Goal: Task Accomplishment & Management: Use online tool/utility

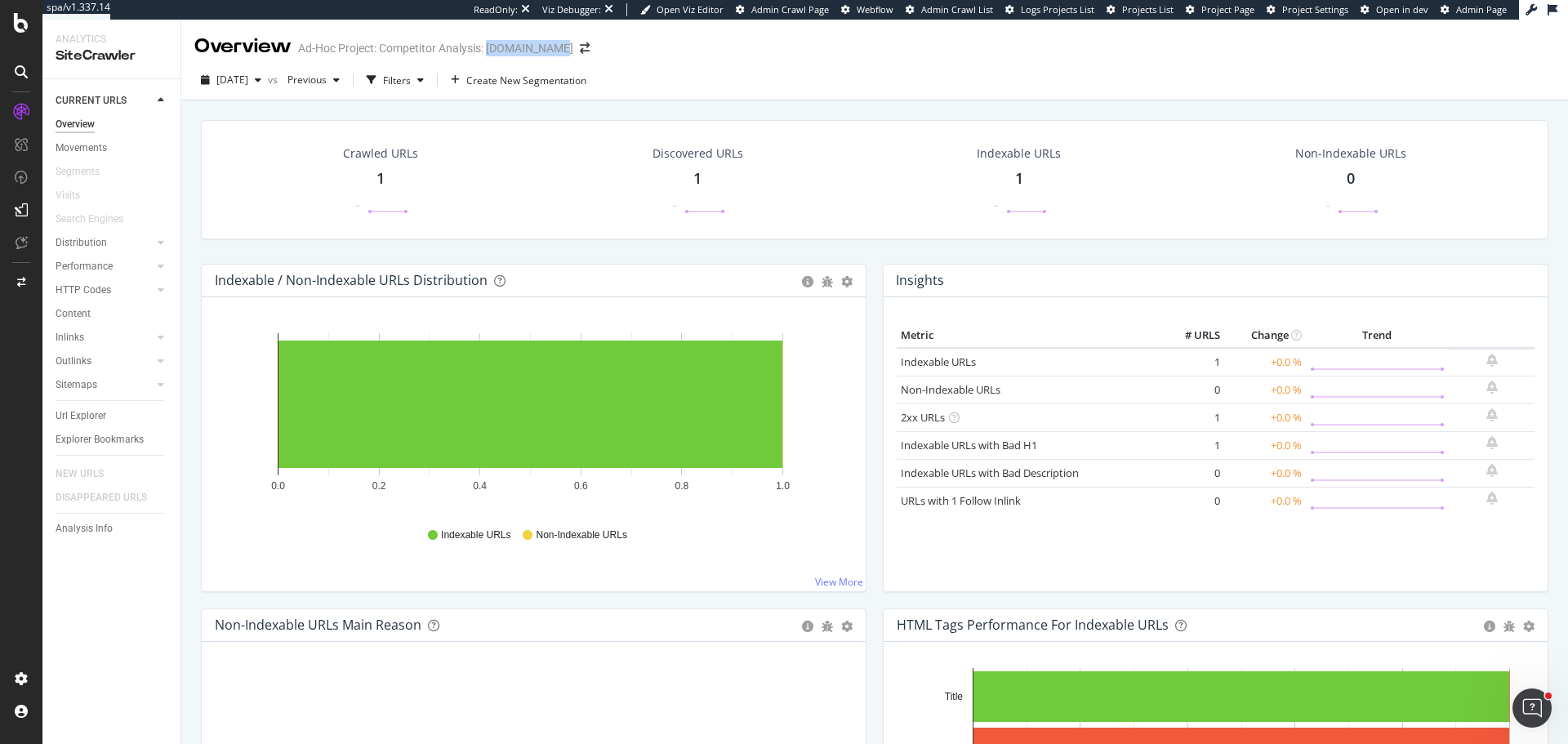
drag, startPoint x: 487, startPoint y: 47, endPoint x: 560, endPoint y: 60, distance: 74.1
click at [560, 60] on div "Overview Ad-Hoc Project: Competitor Analysis: zeptonow.com" at bounding box center [400, 46] width 412 height 28
copy div "zeptonow.com"
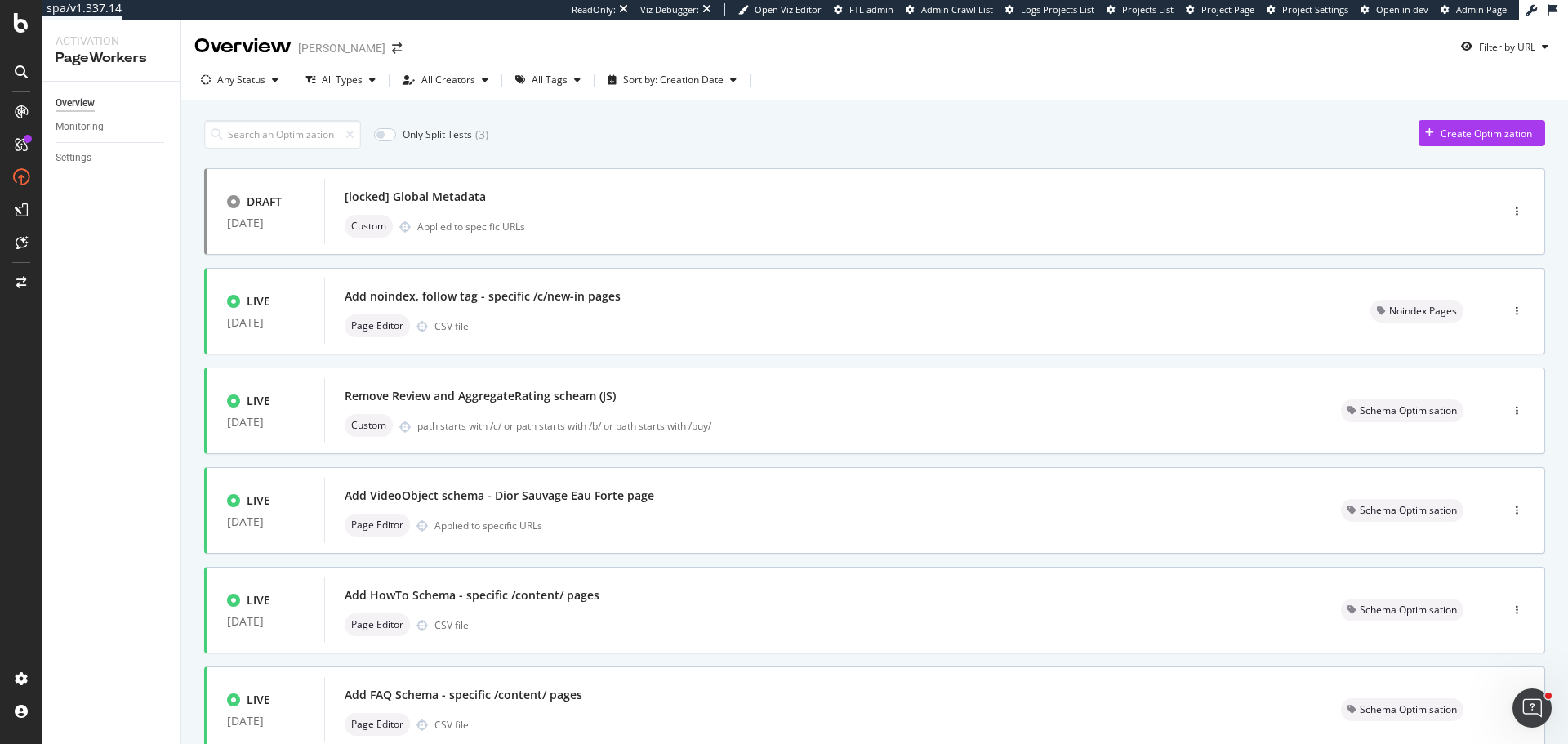
click at [301, 117] on div "Only Split Tests ( 3 ) Create Optimization DRAFT 15 Jul. 2025 [locked] Global M…" at bounding box center [875, 656] width 1341 height 1088
click at [267, 134] on input at bounding box center [283, 134] width 157 height 29
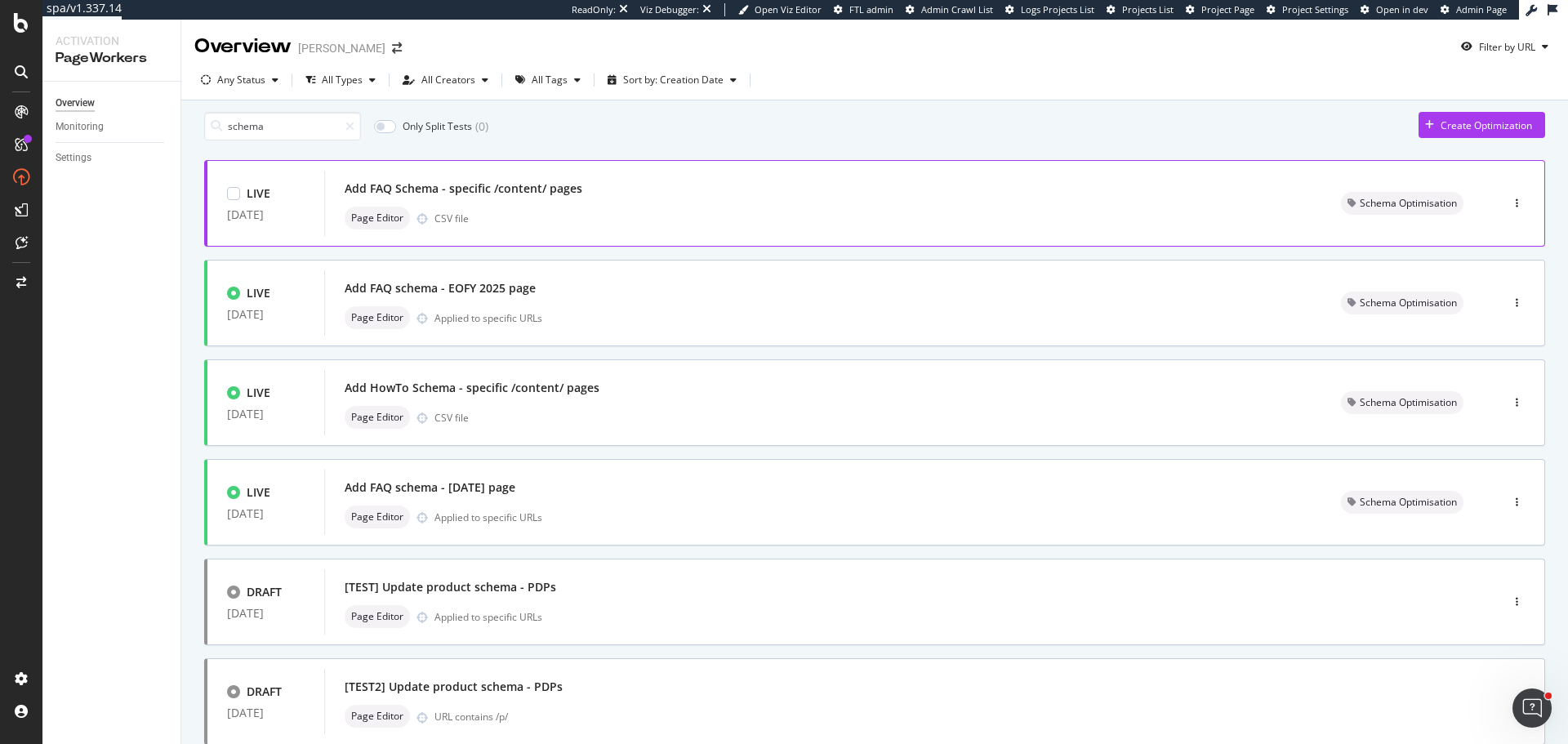
click at [568, 221] on div "Page Editor CSV file" at bounding box center [823, 218] width 957 height 23
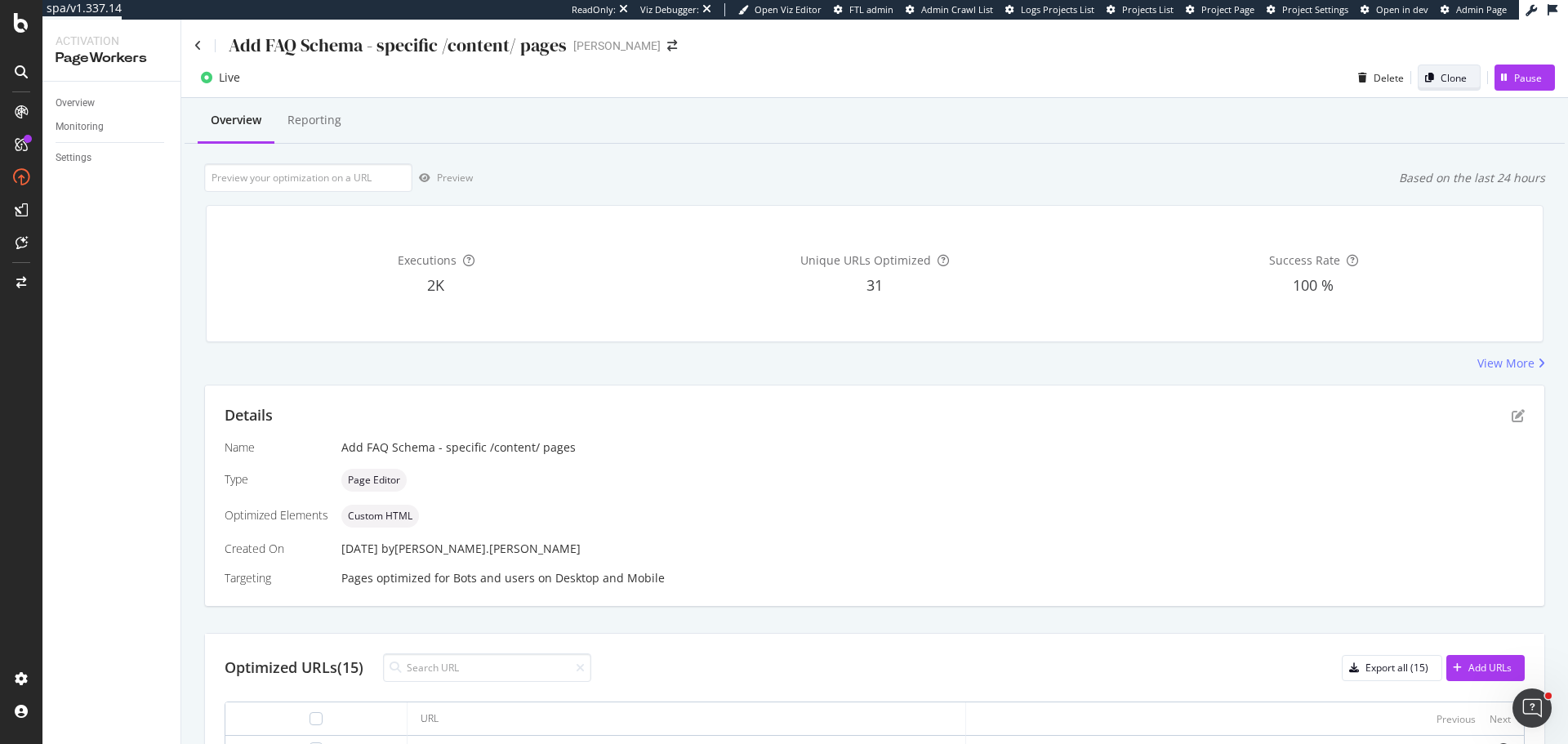
click at [1441, 80] on div "Clone" at bounding box center [1454, 77] width 26 height 14
click at [83, 104] on div "Overview" at bounding box center [75, 103] width 39 height 17
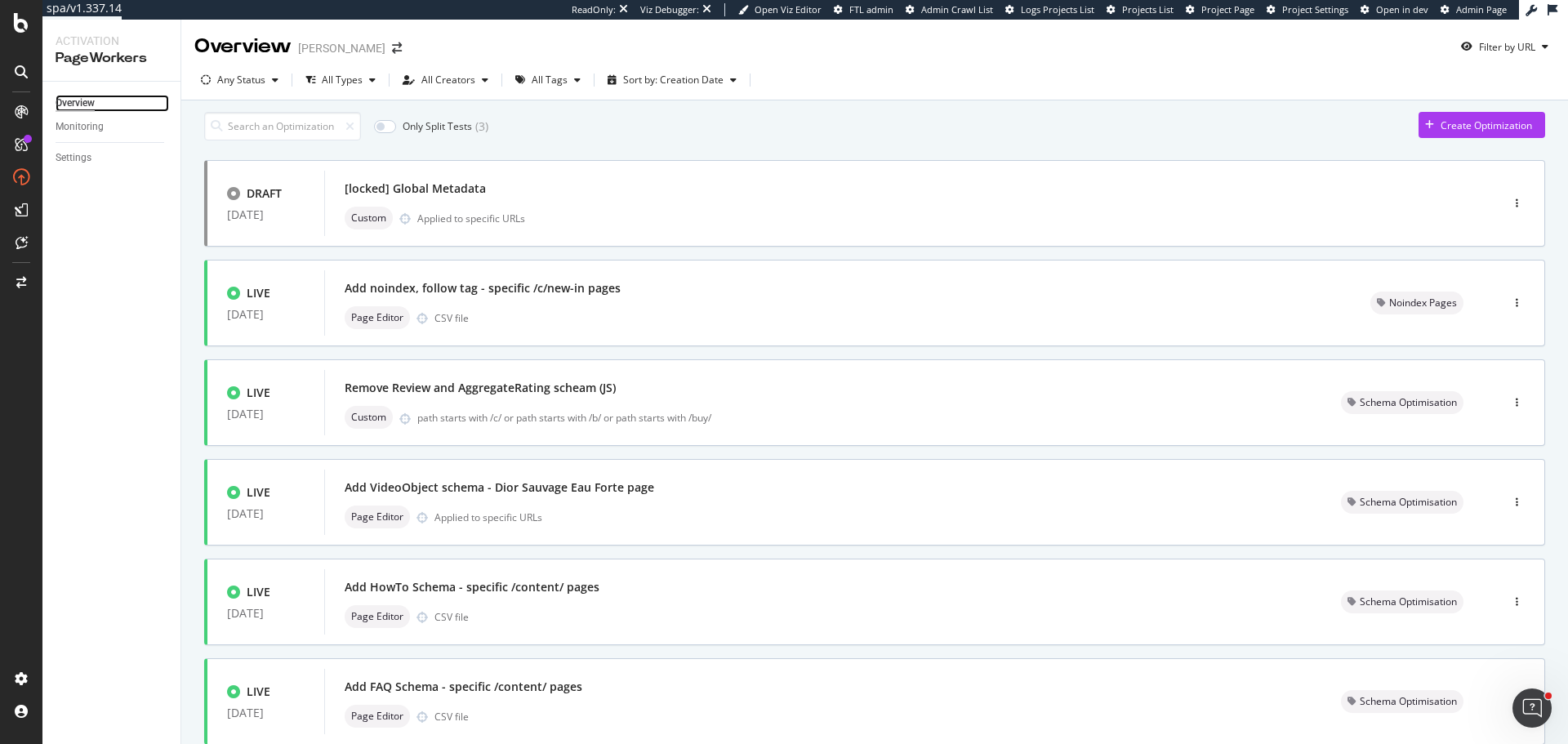
click at [73, 98] on div "Overview" at bounding box center [75, 103] width 39 height 17
click at [287, 131] on input at bounding box center [283, 126] width 157 height 29
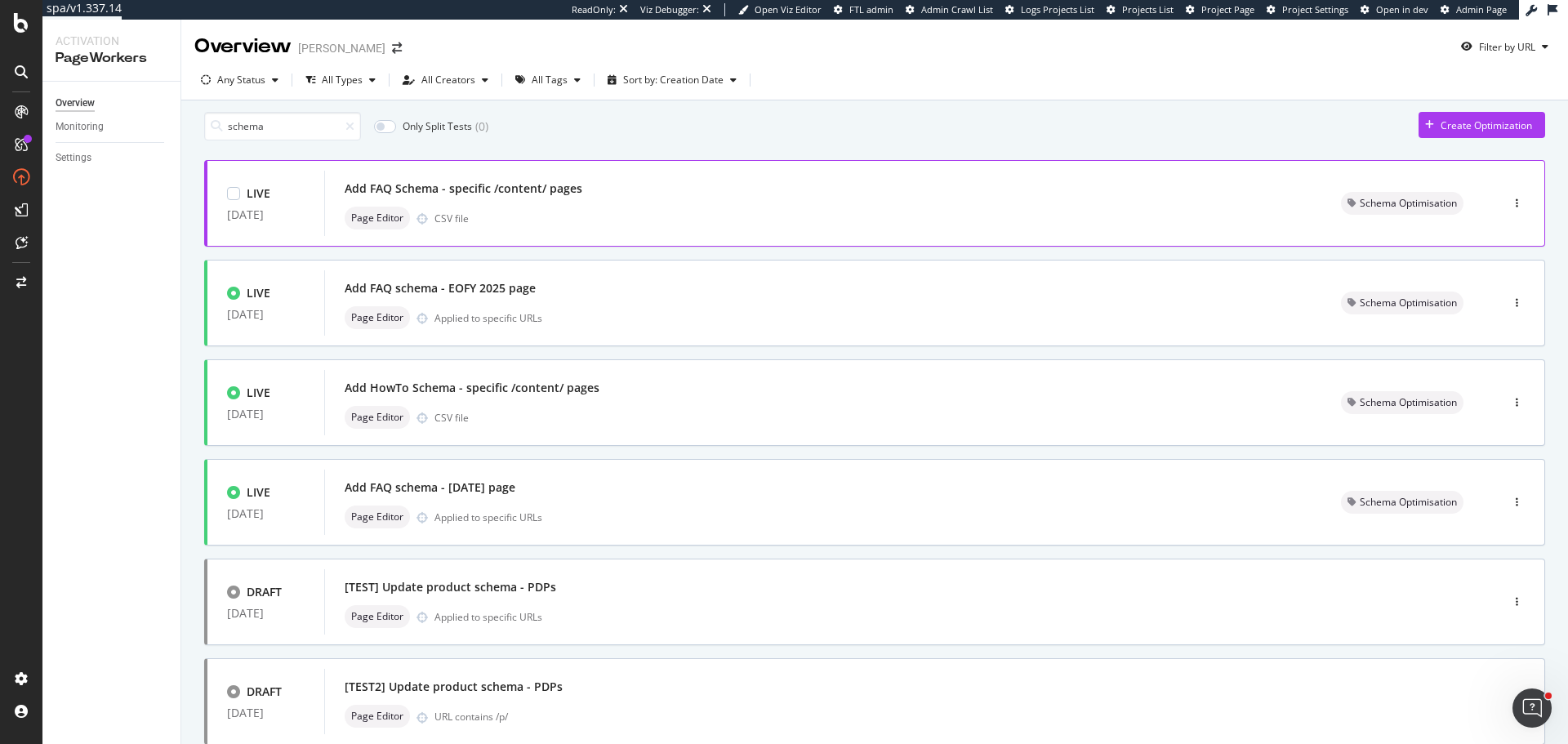
click at [561, 221] on div "Page Editor CSV file" at bounding box center [823, 218] width 957 height 23
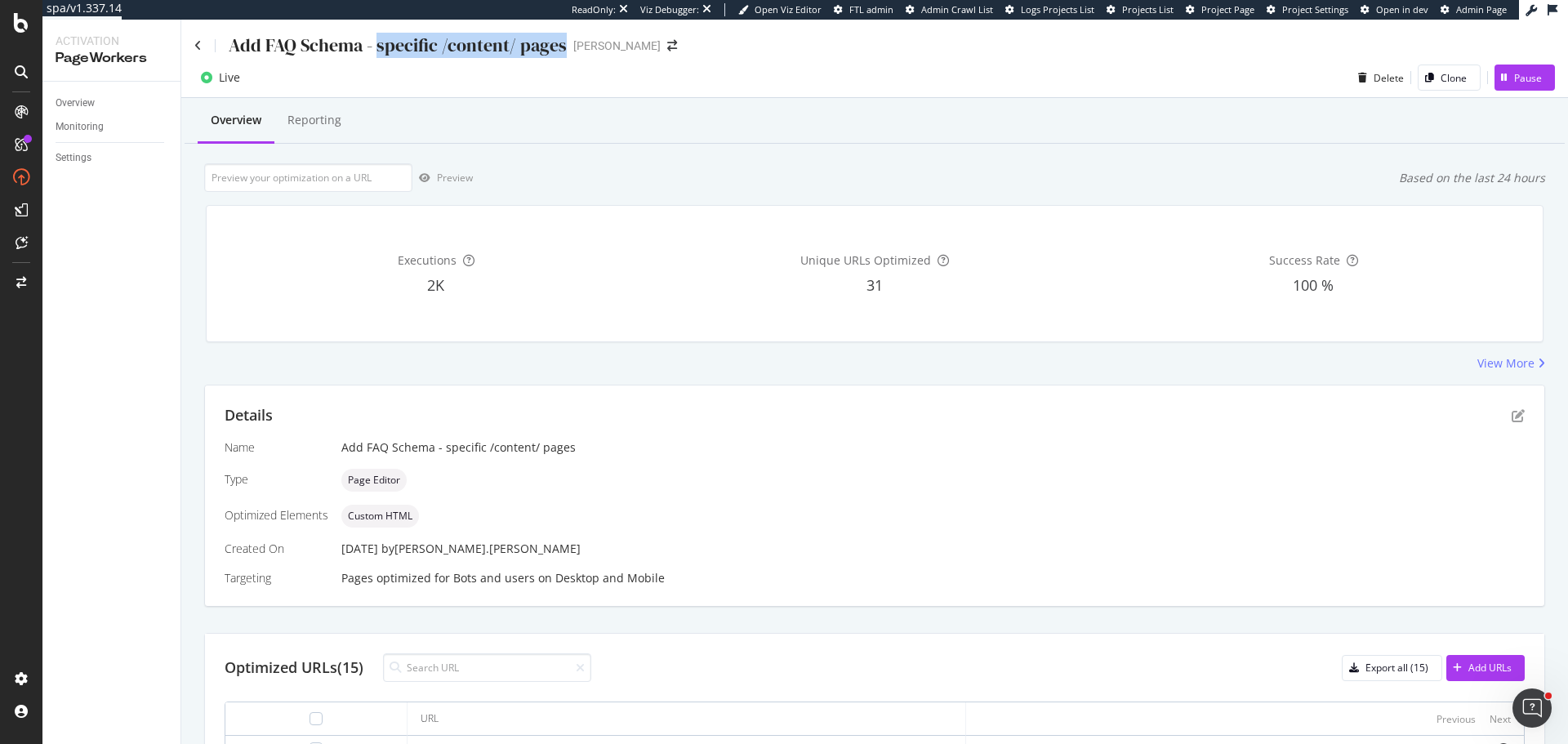
drag, startPoint x: 379, startPoint y: 44, endPoint x: 560, endPoint y: 44, distance: 181.0
click at [560, 44] on div "Add FAQ Schema - specific /content/ pages" at bounding box center [398, 45] width 339 height 25
copy div "specific /content/ pages"
click at [1512, 413] on icon "pen-to-square" at bounding box center [1519, 416] width 13 height 13
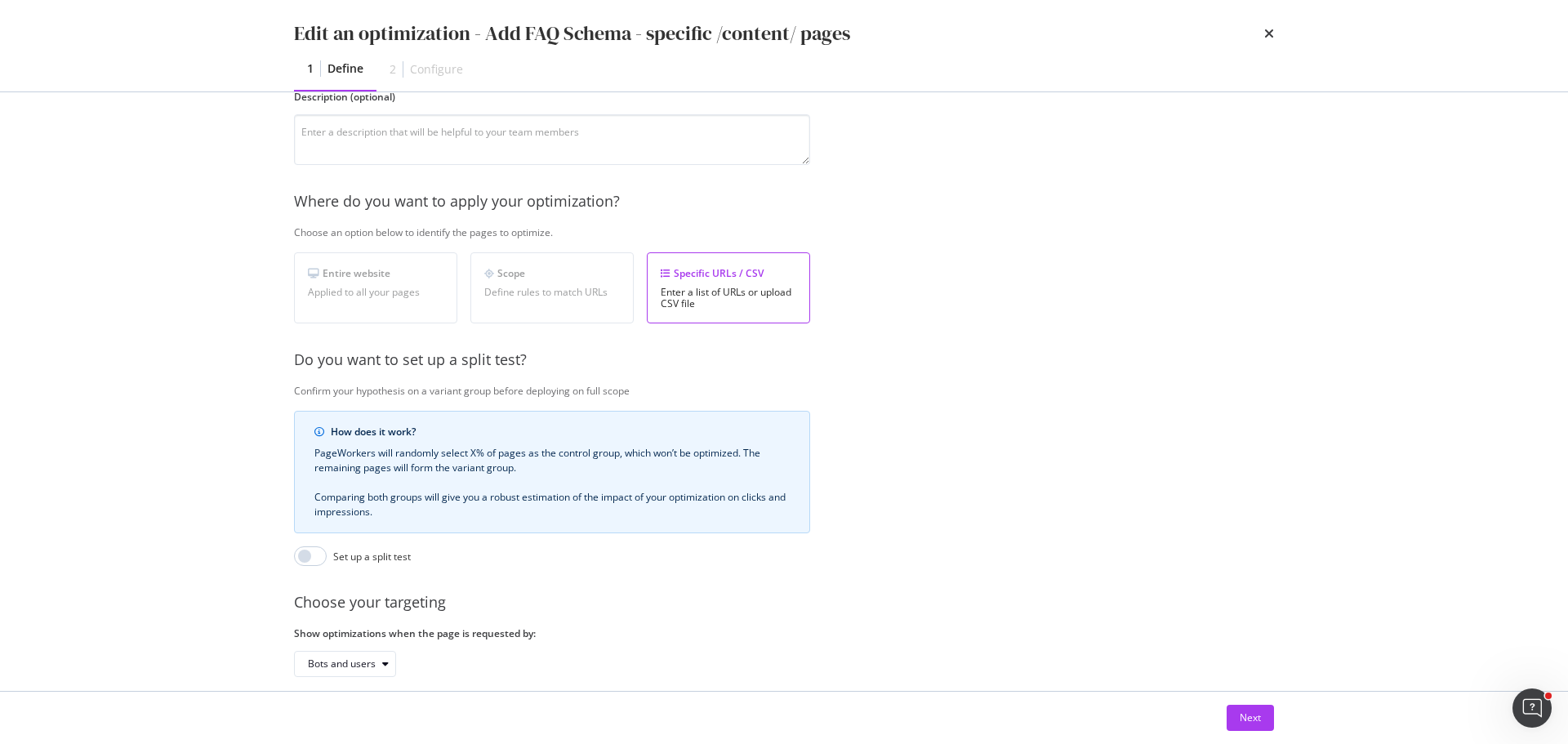
scroll to position [251, 0]
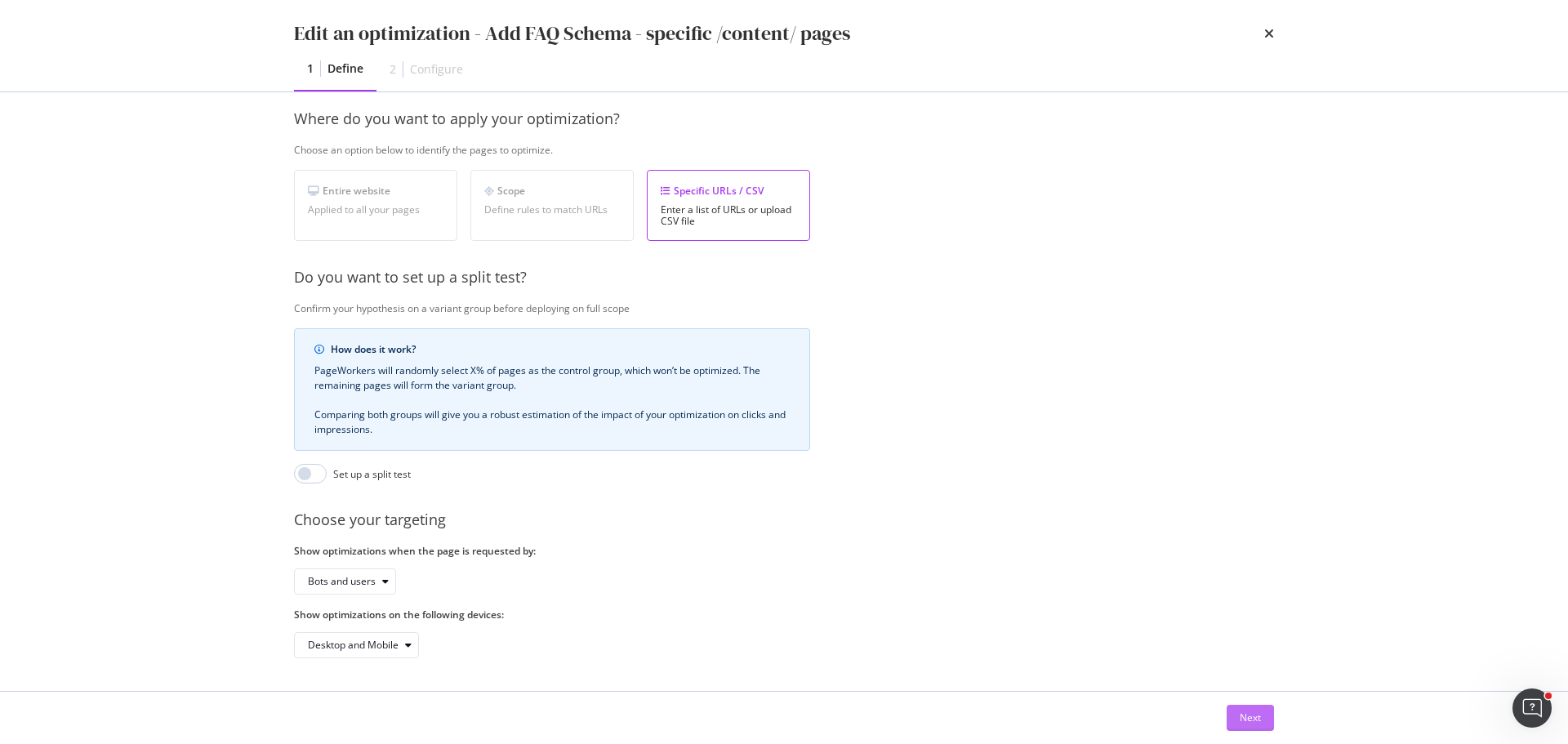
click at [1250, 720] on div "Next" at bounding box center [1250, 717] width 21 height 14
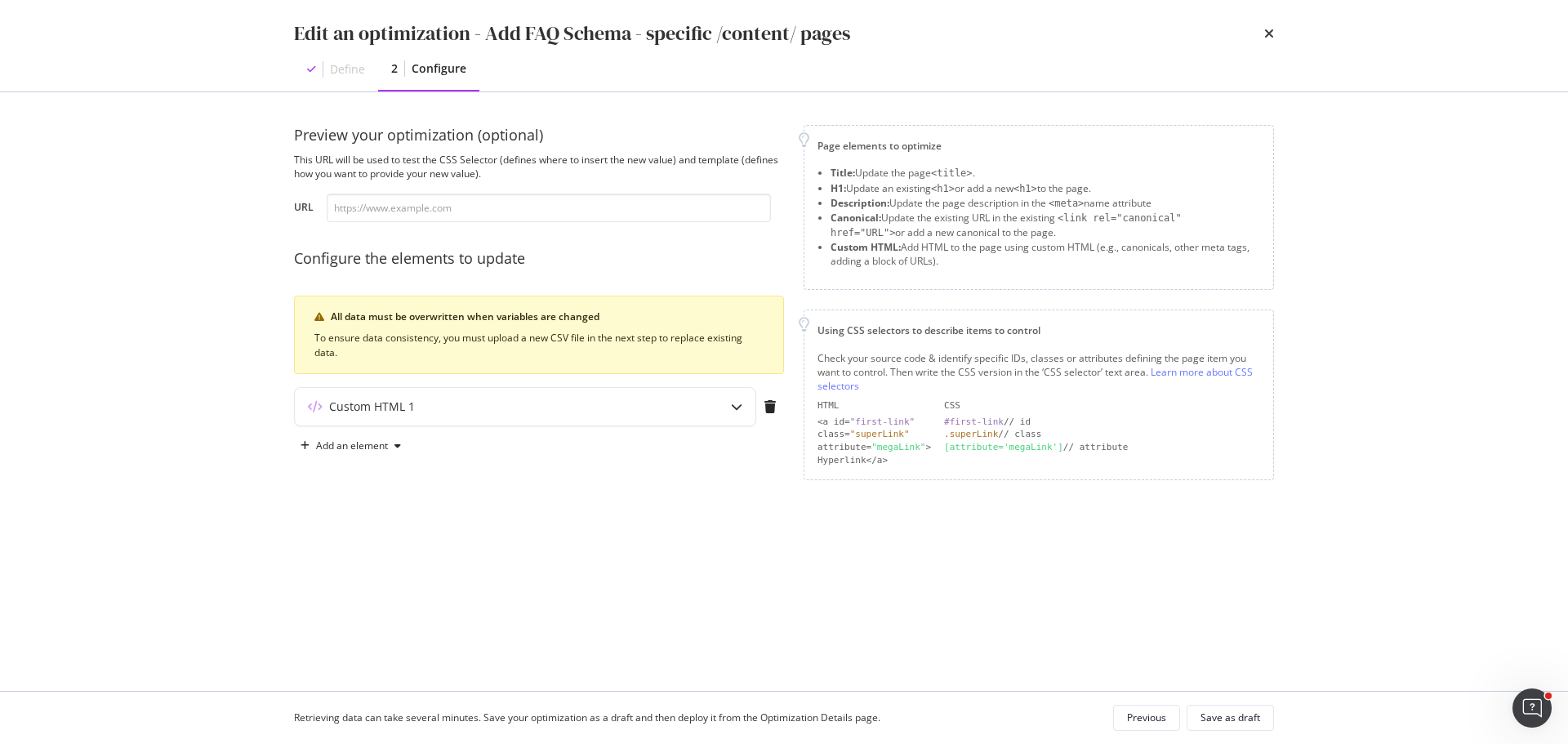
scroll to position [0, 0]
click at [433, 405] on div "Custom HTML 1" at bounding box center [493, 407] width 396 height 17
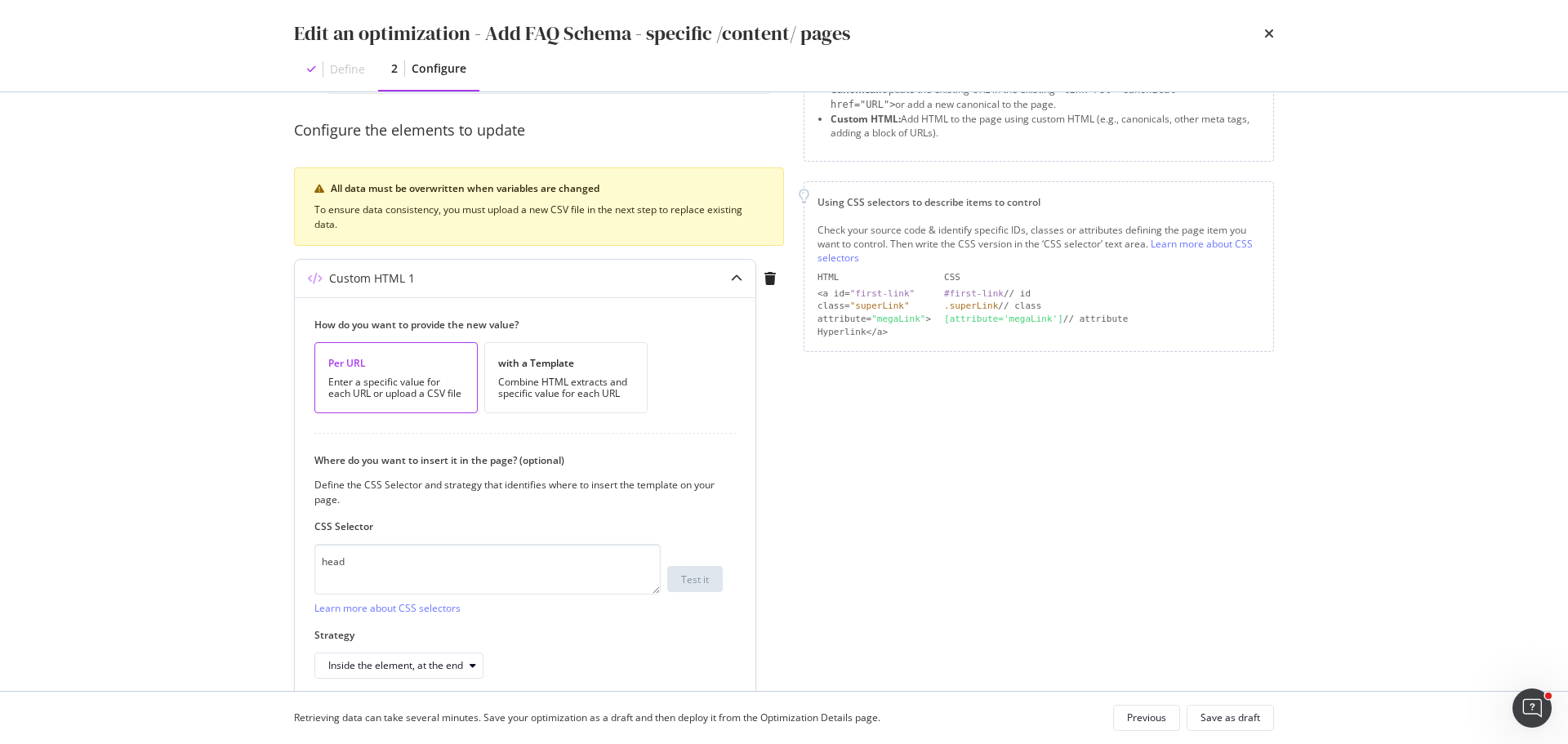
scroll to position [202, 0]
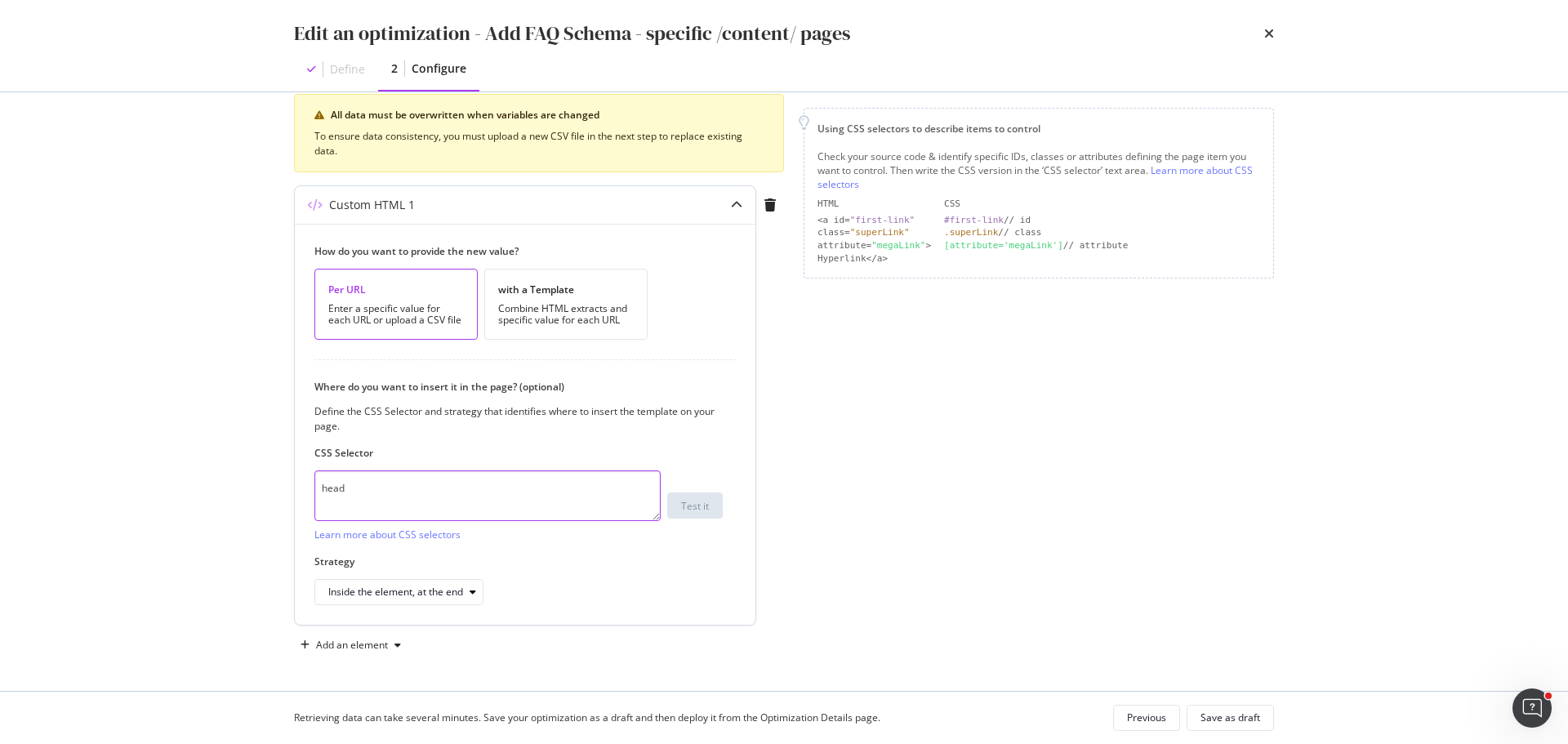
click at [459, 500] on textarea "head" at bounding box center [487, 496] width 346 height 50
click at [1267, 36] on icon "times" at bounding box center [1269, 33] width 10 height 13
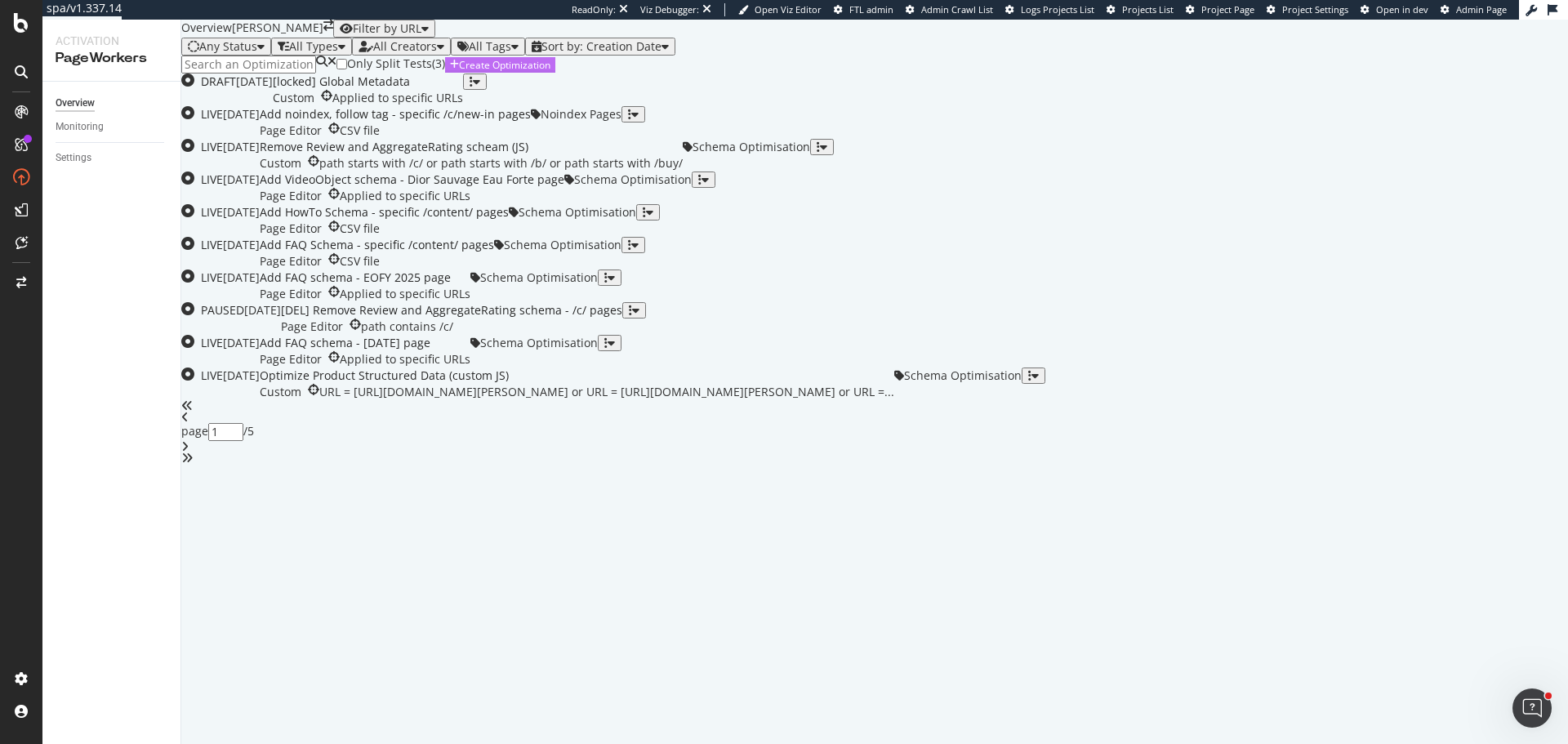
click at [551, 72] on div "Create Optimization" at bounding box center [500, 64] width 100 height 14
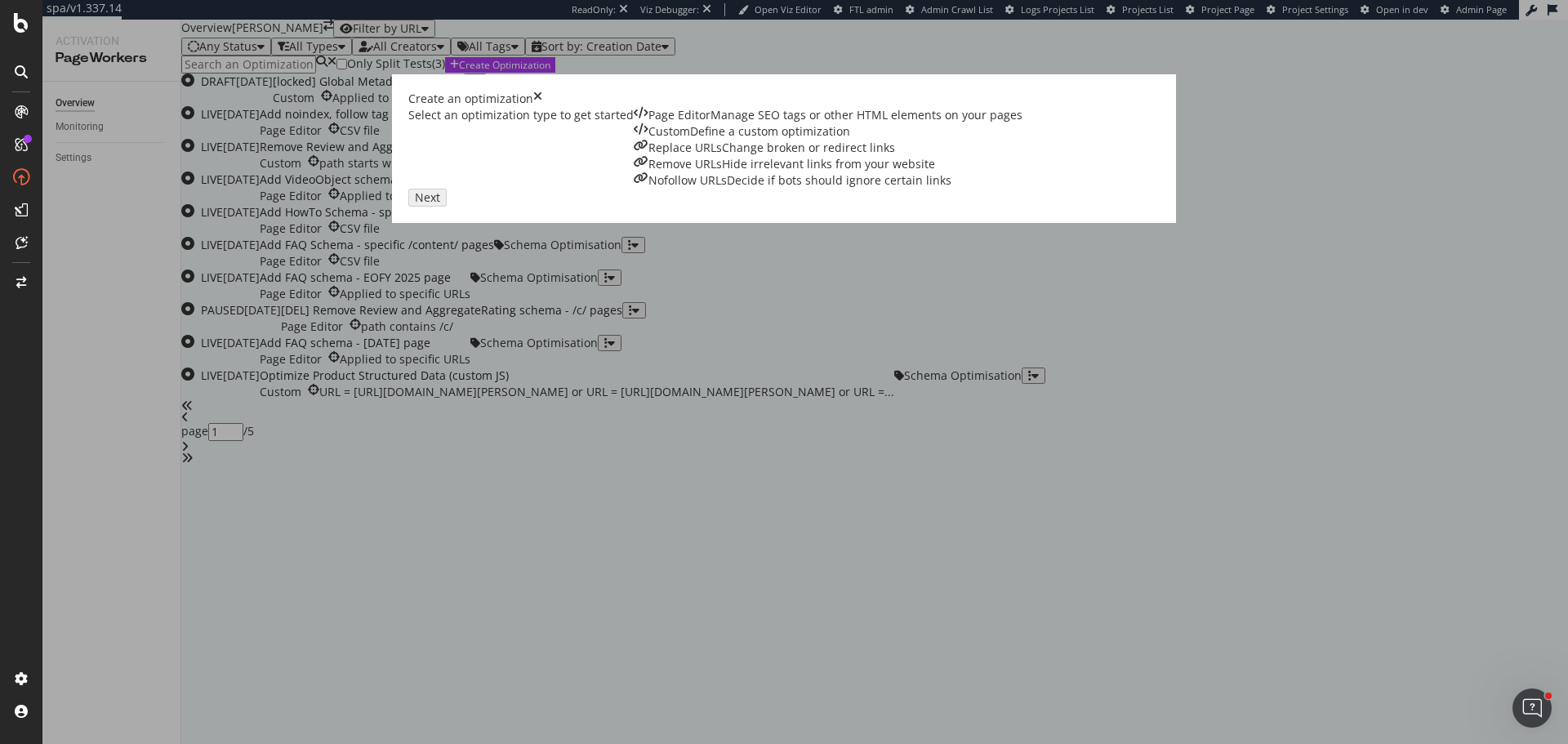
click at [711, 124] on div "Manage SEO tags or other HTML elements on your pages" at bounding box center [867, 115] width 312 height 17
click at [434, 204] on div "Next" at bounding box center [423, 196] width 21 height 14
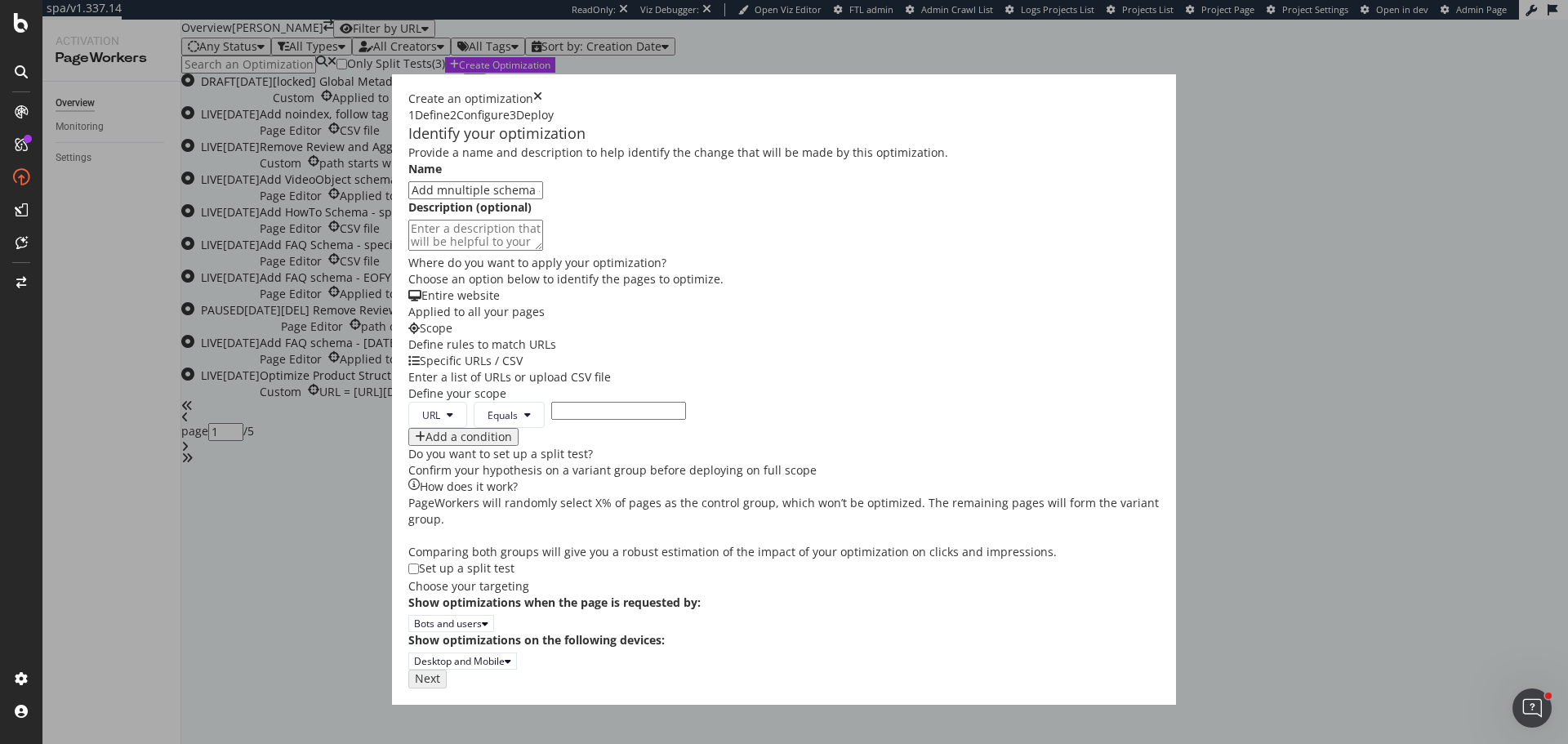
click at [408, 199] on input "Add mnultiple schema -" at bounding box center [475, 190] width 135 height 18
paste input "specific /content/ pages"
type input "Add multiple schema - specific /content/ pages"
click at [754, 386] on div "Specific URLs / CSV Enter a list of URLs or upload CSV file" at bounding box center [784, 368] width 751 height 33
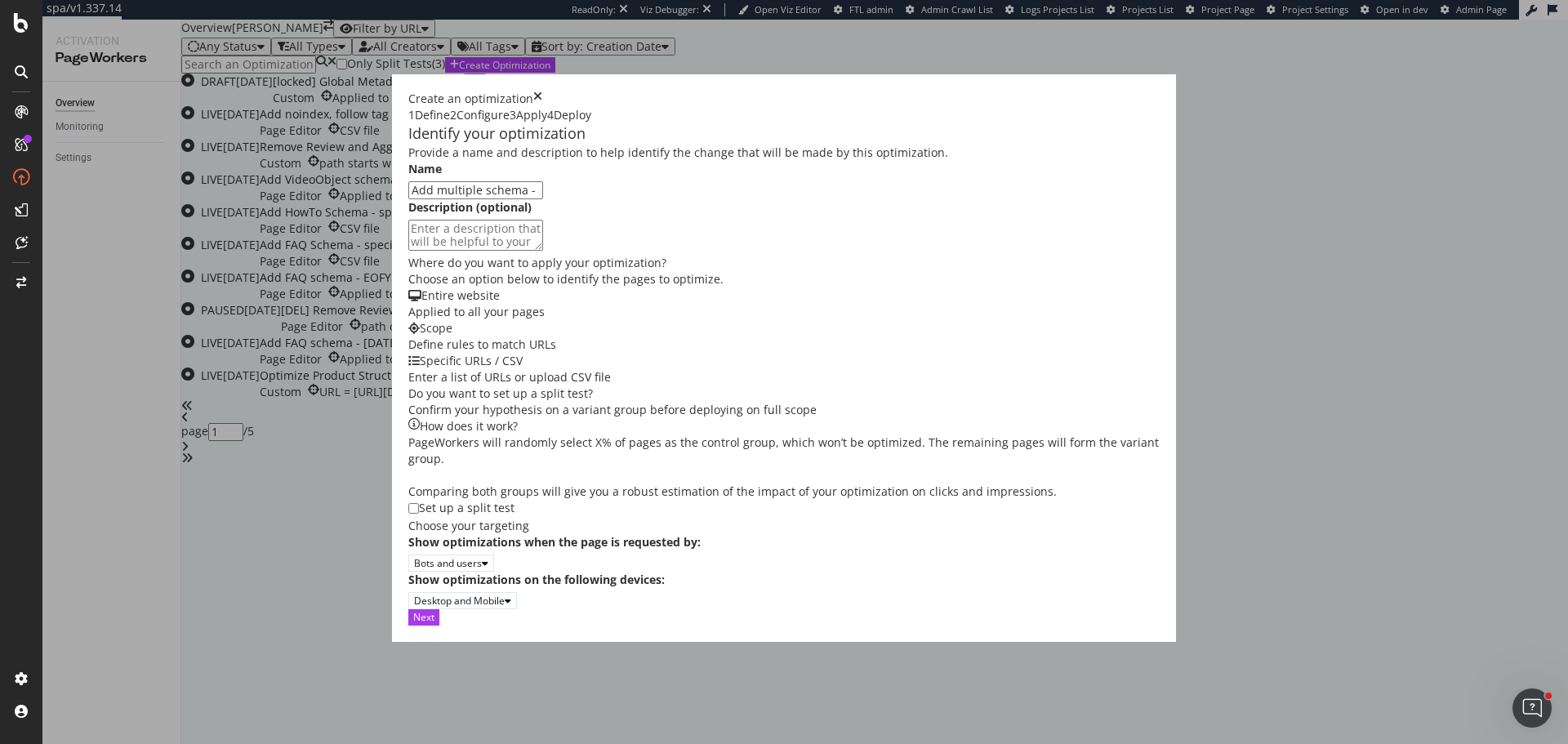
scroll to position [251, 0]
click at [434, 624] on div "Next" at bounding box center [423, 617] width 21 height 14
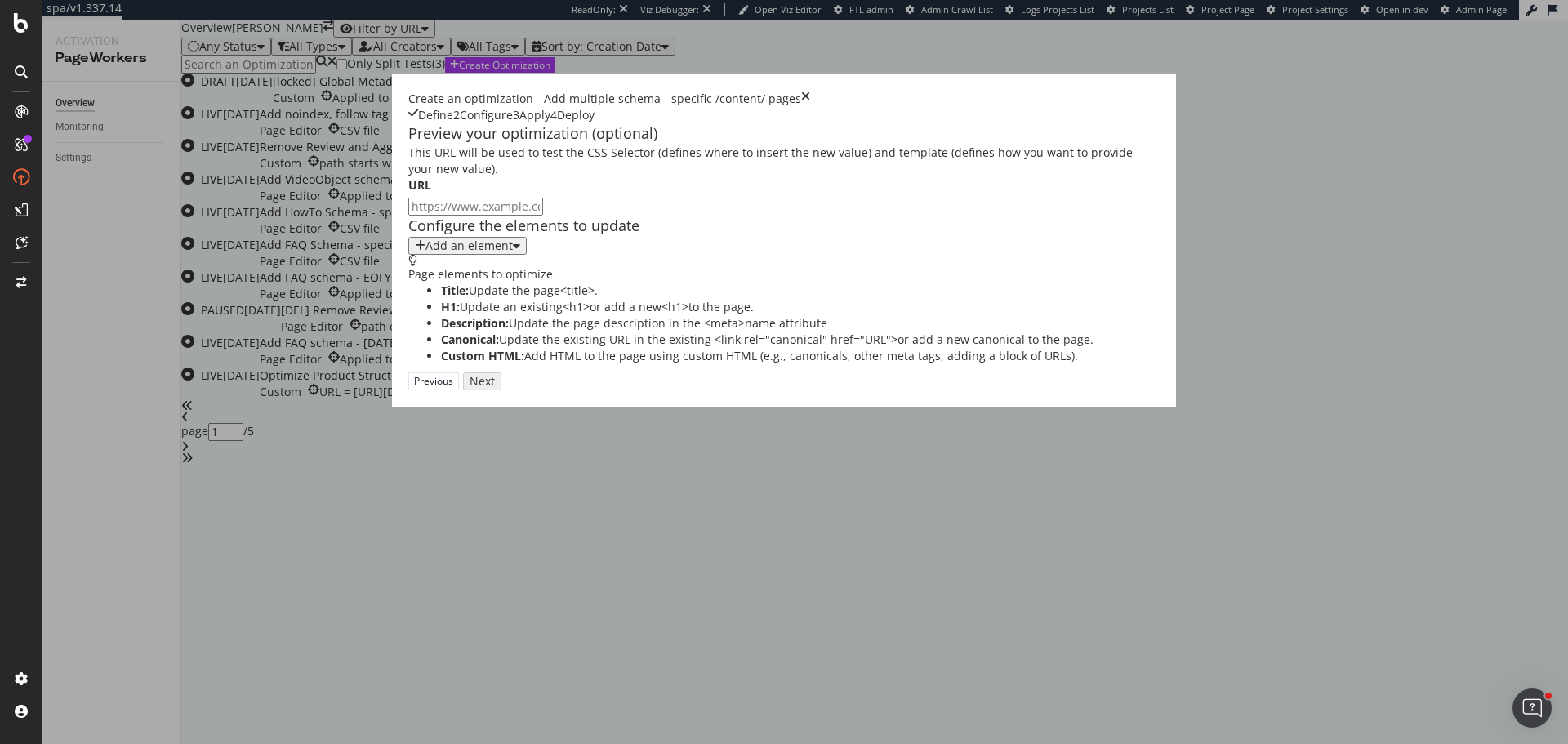
scroll to position [0, 0]
click at [408, 255] on button "Add an element" at bounding box center [467, 246] width 118 height 18
click at [360, 442] on div "Custom HTML" at bounding box center [333, 434] width 64 height 14
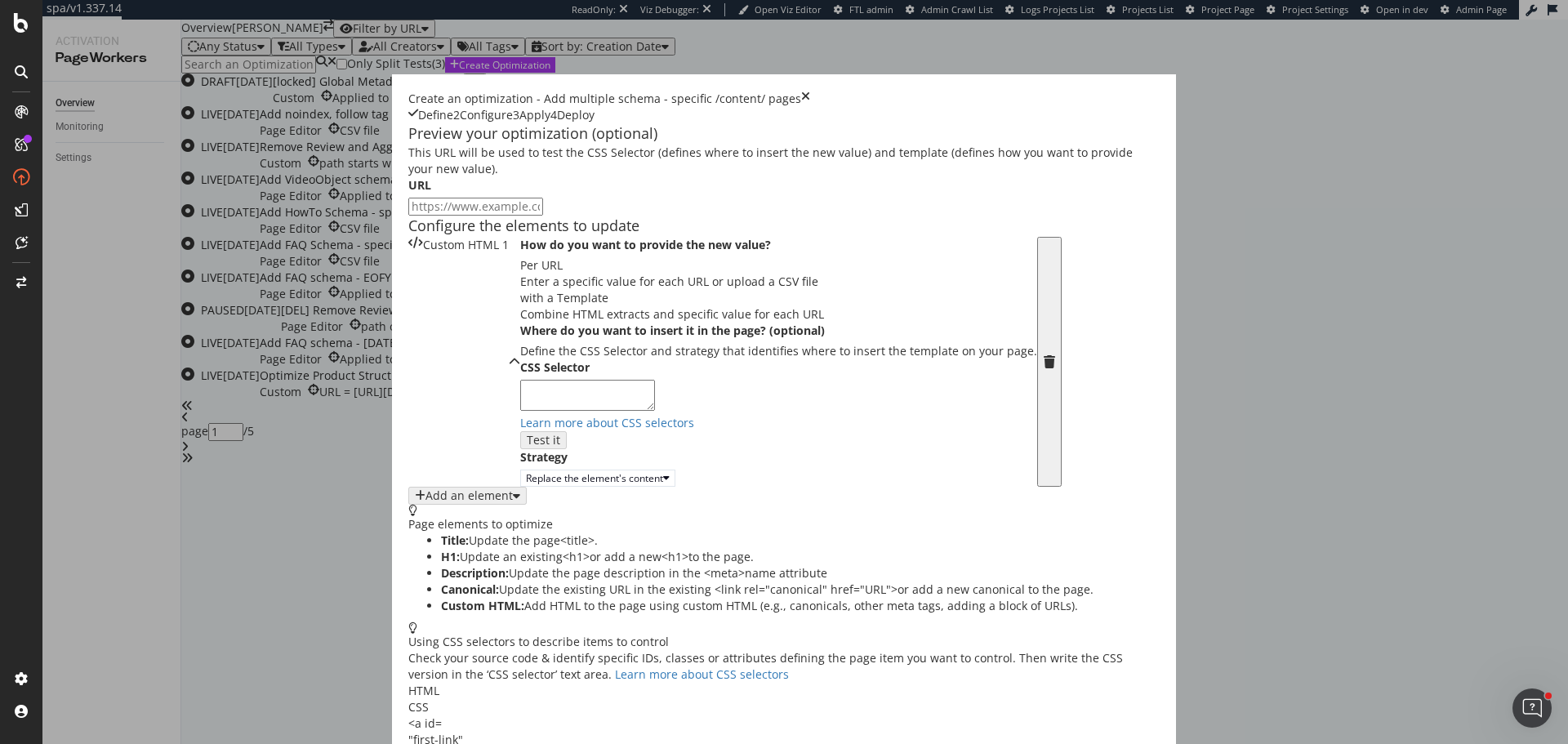
click at [520, 449] on div "CSS Selector Learn more about CSS selectors Test it" at bounding box center [778, 404] width 517 height 90
click at [520, 411] on textarea "modal" at bounding box center [587, 394] width 135 height 31
paste textarea "head"
type textarea "head"
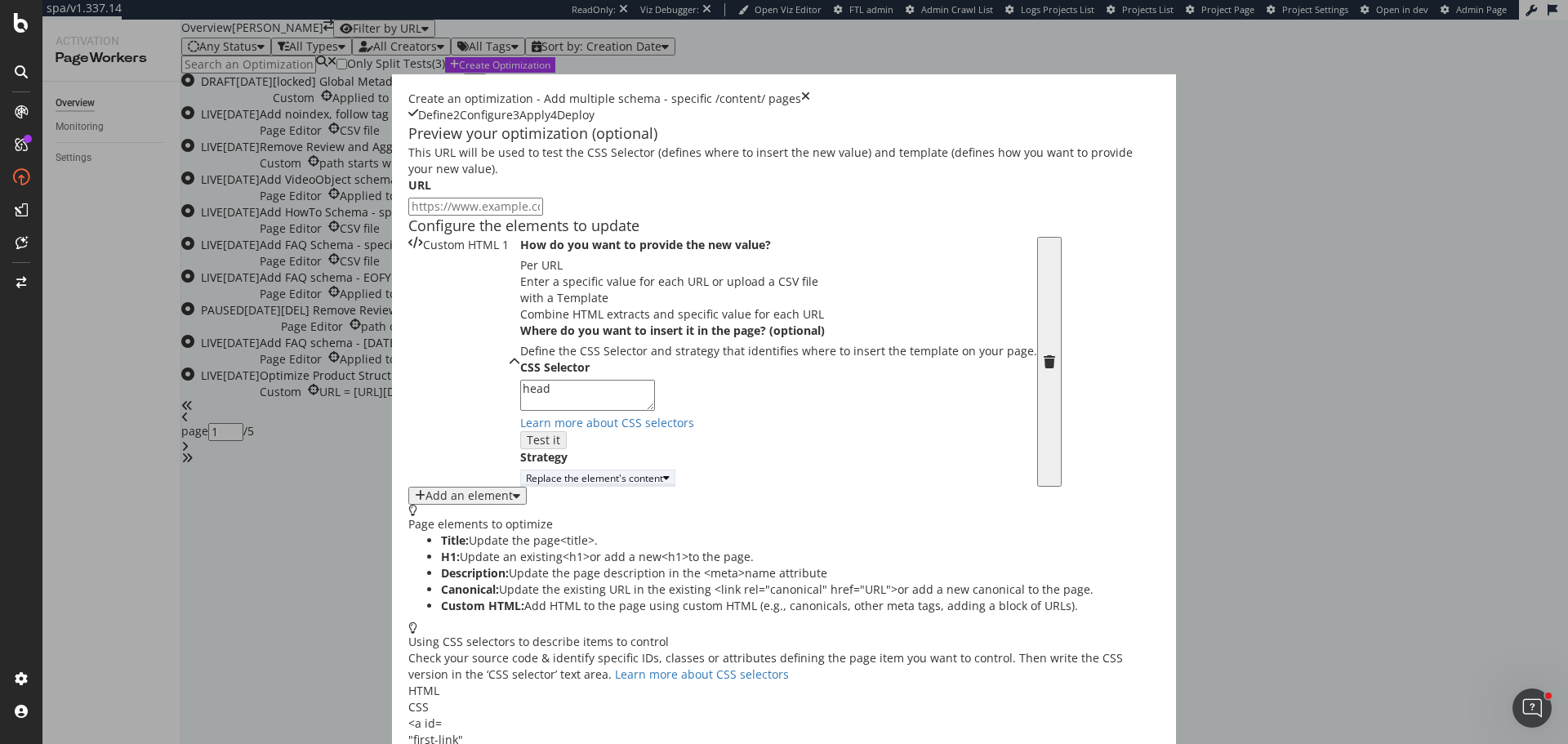
click at [526, 485] on div "Replace the element's content" at bounding box center [598, 478] width 144 height 14
click at [427, 508] on div "Inside the element, at the end" at bounding box center [396, 514] width 163 height 14
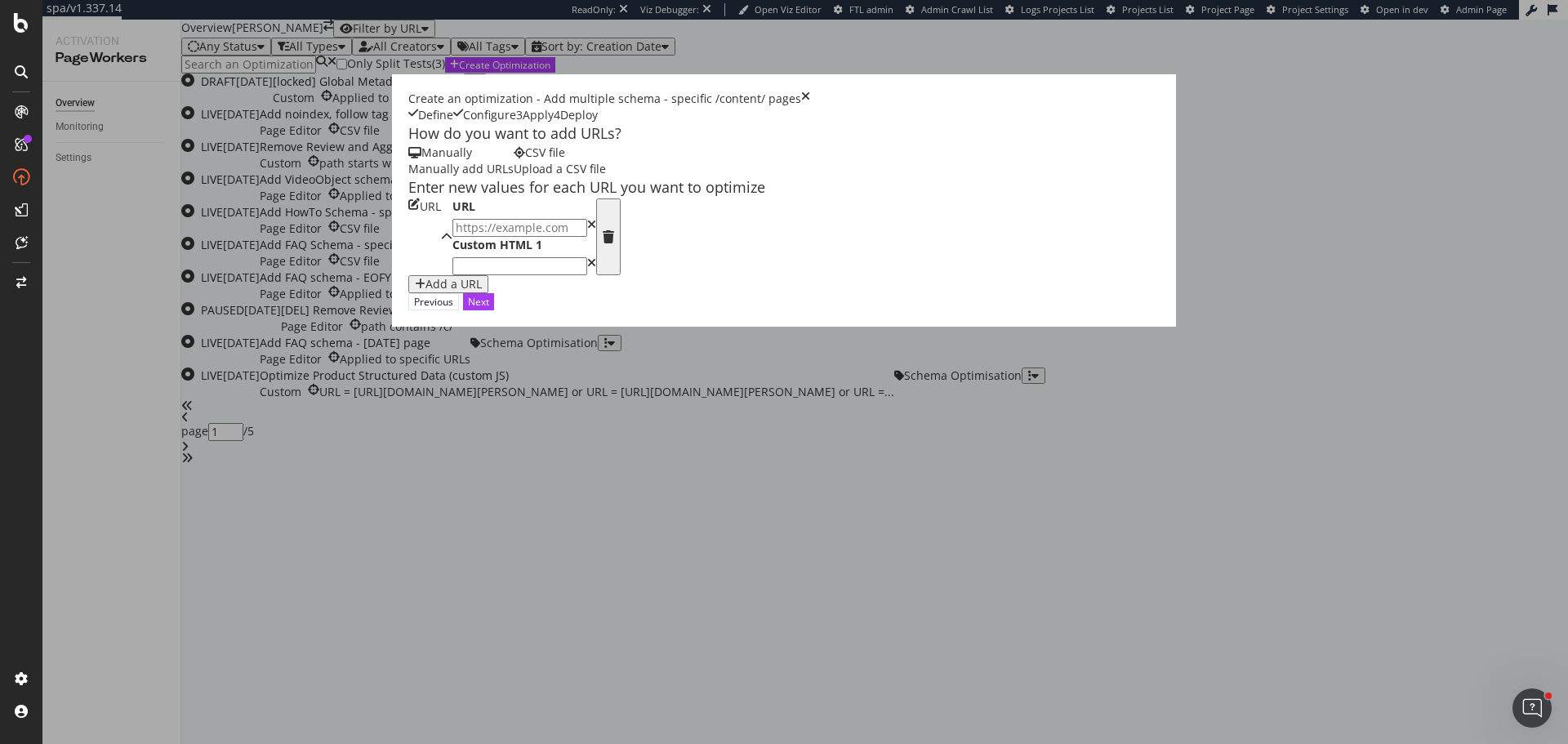
scroll to position [0, 0]
click at [534, 178] on div "CSV file Upload a CSV file" at bounding box center [559, 160] width 92 height 33
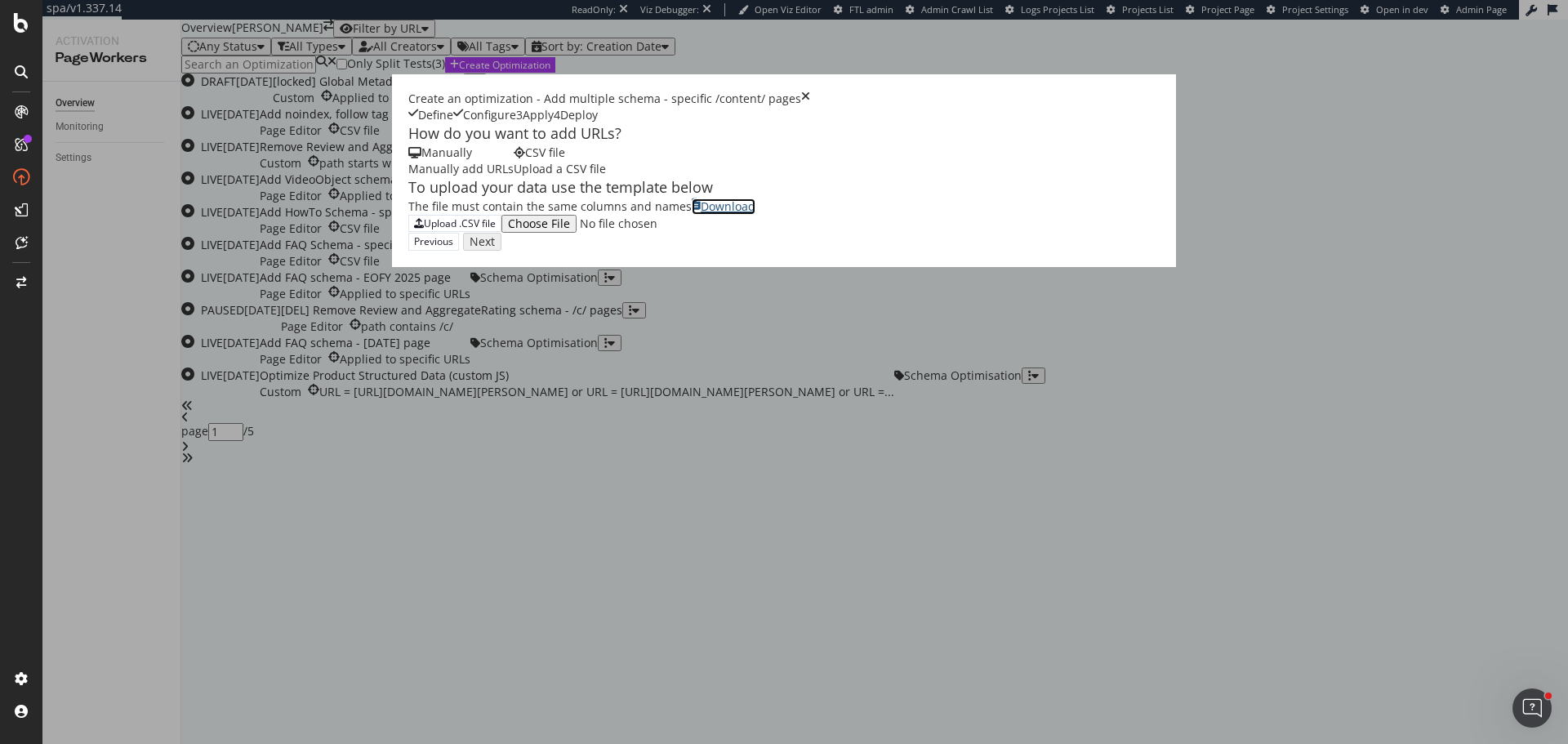
click at [701, 215] on div "Download" at bounding box center [728, 206] width 55 height 17
click at [424, 231] on div "Upload .CSV file" at bounding box center [459, 223] width 72 height 14
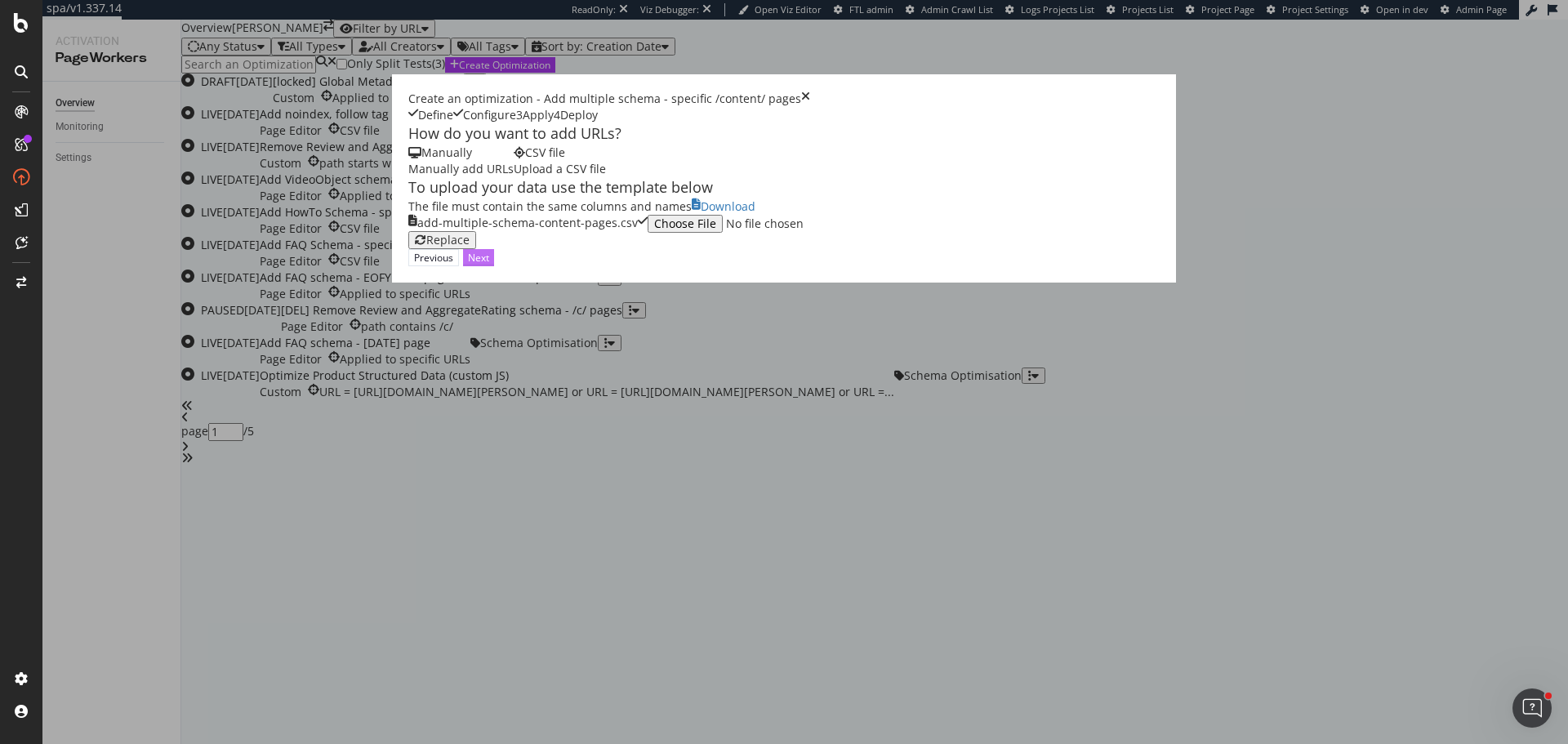
click at [494, 266] on button "Next" at bounding box center [478, 258] width 31 height 17
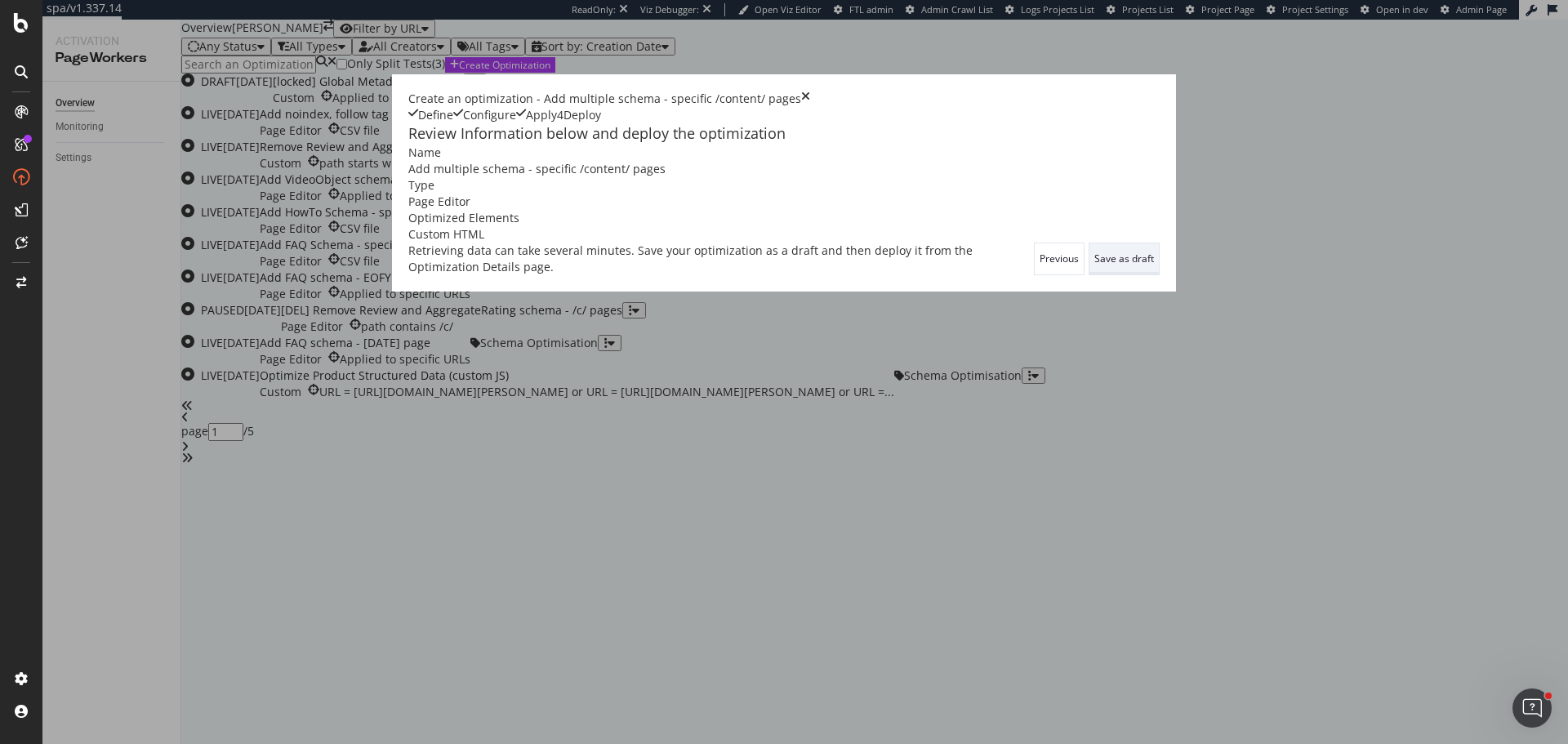
click at [1154, 265] on div "Save as draft" at bounding box center [1124, 259] width 60 height 14
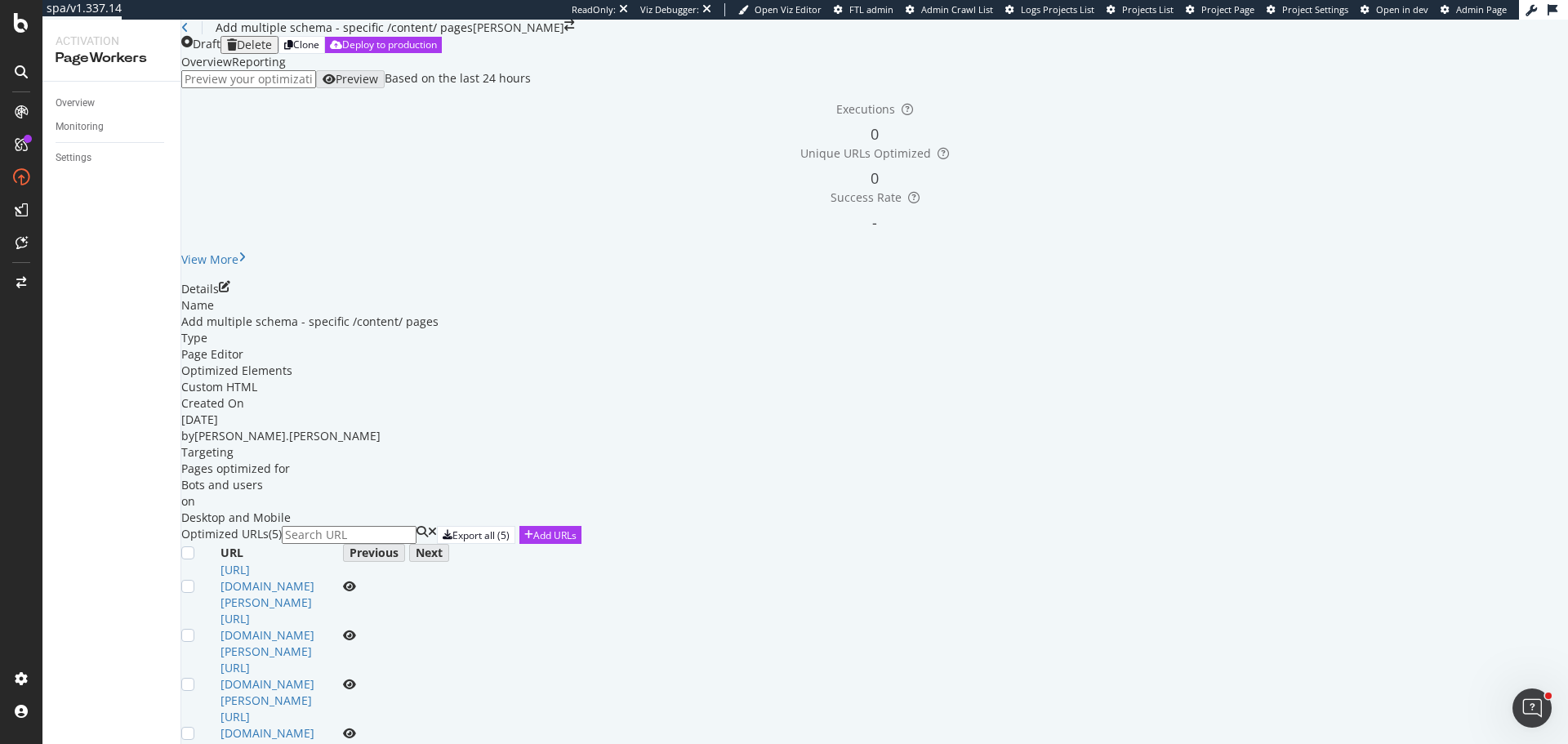
scroll to position [213, 0]
click at [577, 528] on div "Add URLs" at bounding box center [555, 535] width 44 height 14
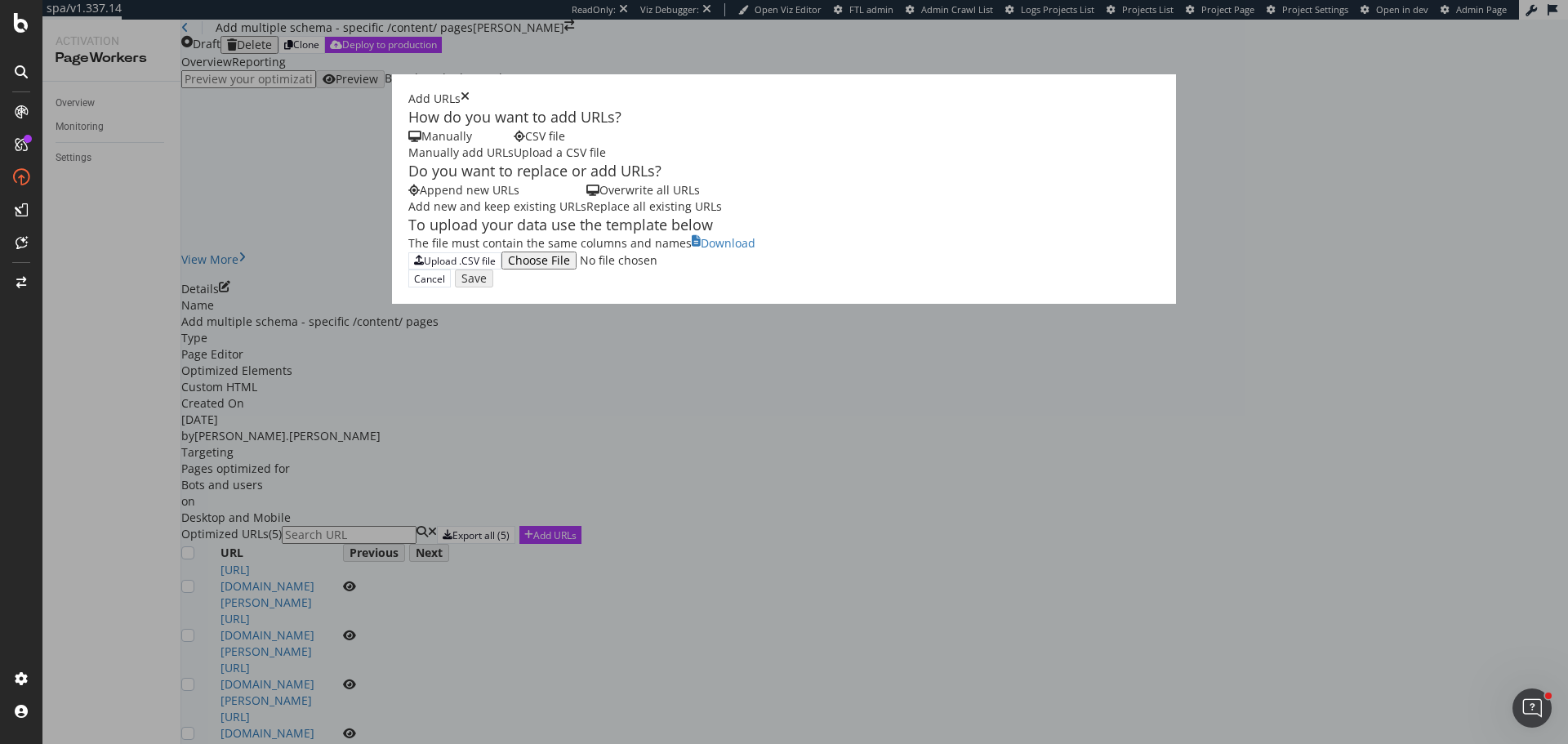
click at [587, 215] on div "Overwrite all URLs Replace all existing URLs" at bounding box center [655, 198] width 136 height 33
click at [424, 268] on div "Upload .CSV file" at bounding box center [459, 260] width 72 height 14
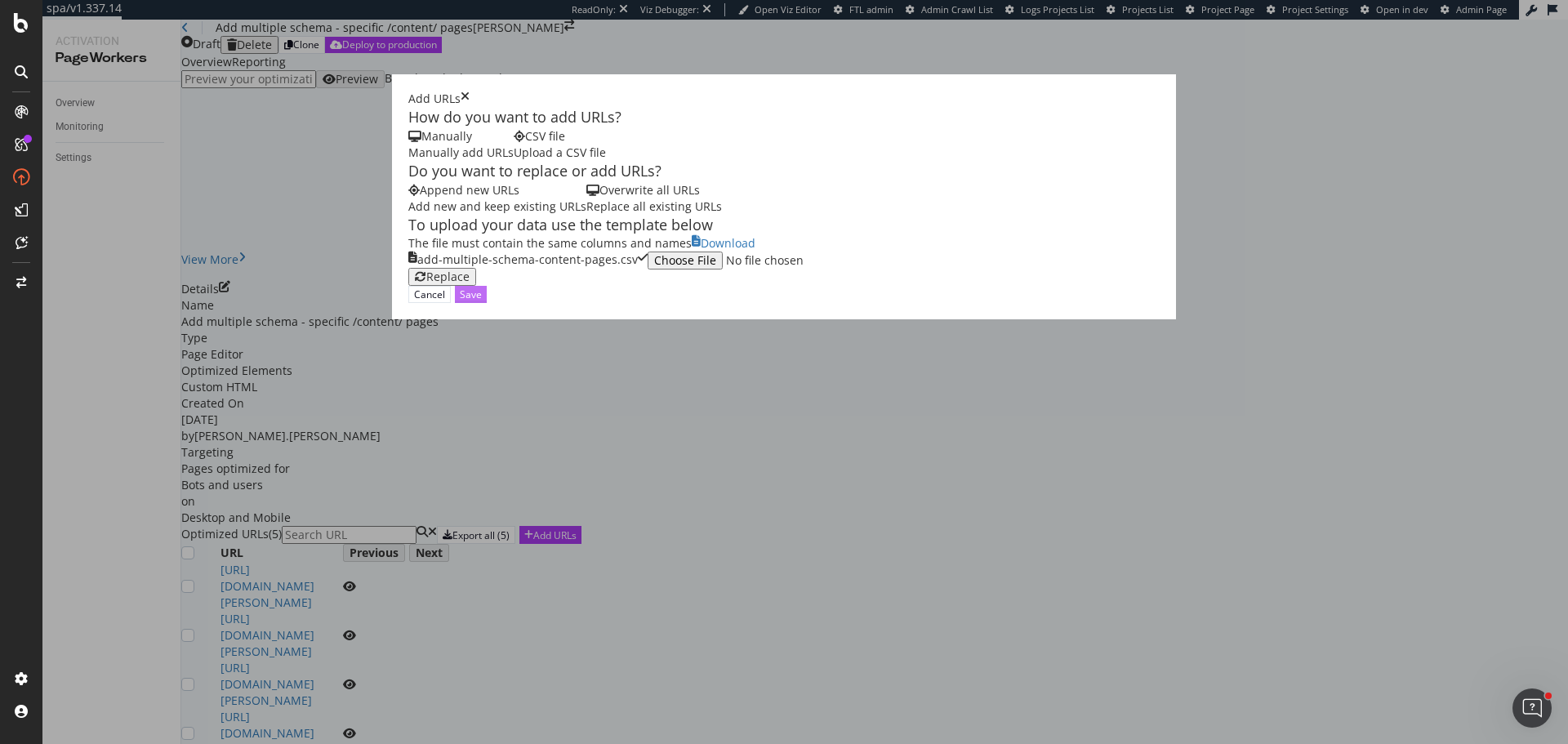
click at [486, 303] on button "Save" at bounding box center [471, 294] width 32 height 17
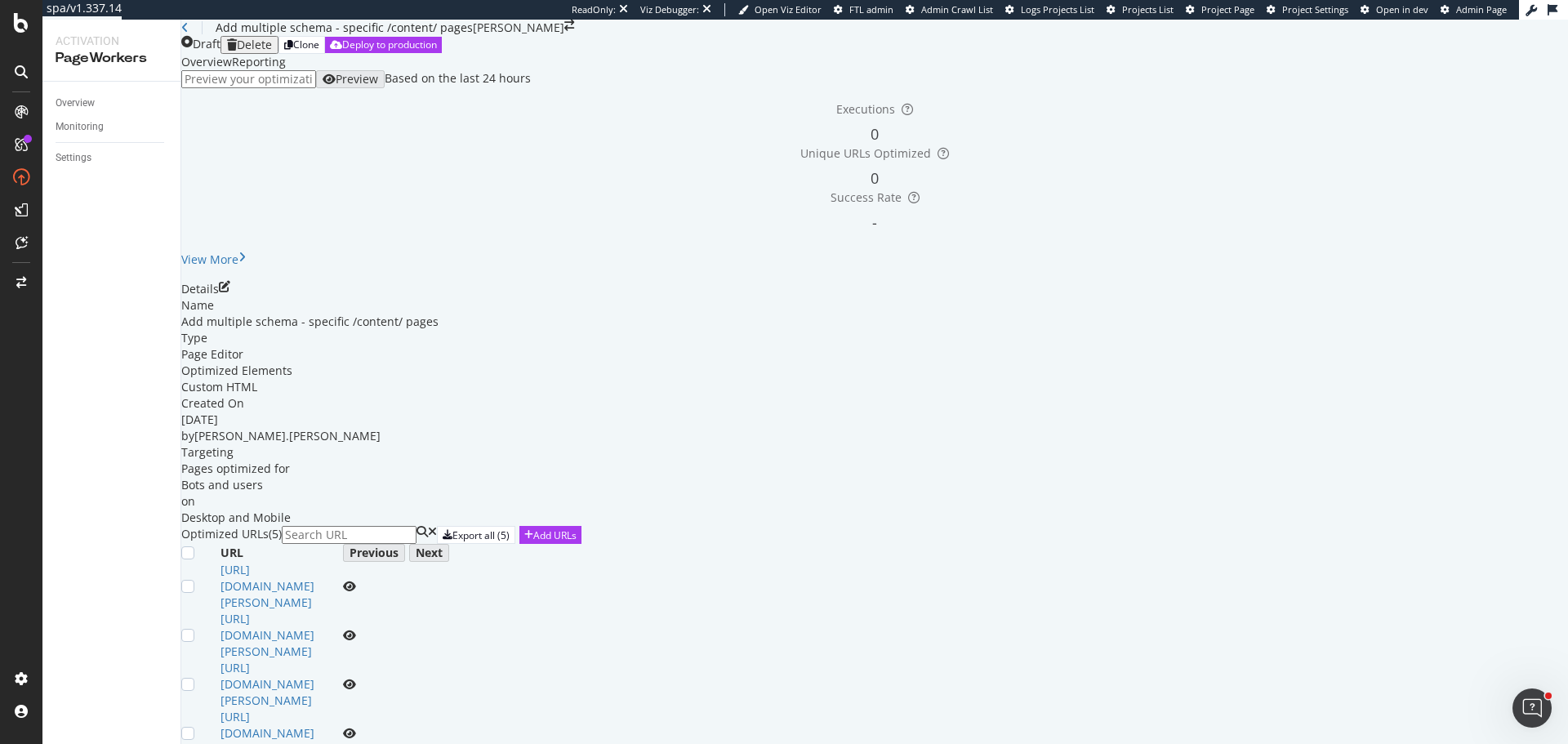
scroll to position [204, 0]
click at [356, 580] on icon "eye" at bounding box center [350, 586] width 13 height 11
click at [466, 611] on td at bounding box center [405, 635] width 123 height 49
click at [356, 630] on icon "eye" at bounding box center [350, 635] width 13 height 11
click at [356, 679] on icon "eye" at bounding box center [350, 684] width 13 height 11
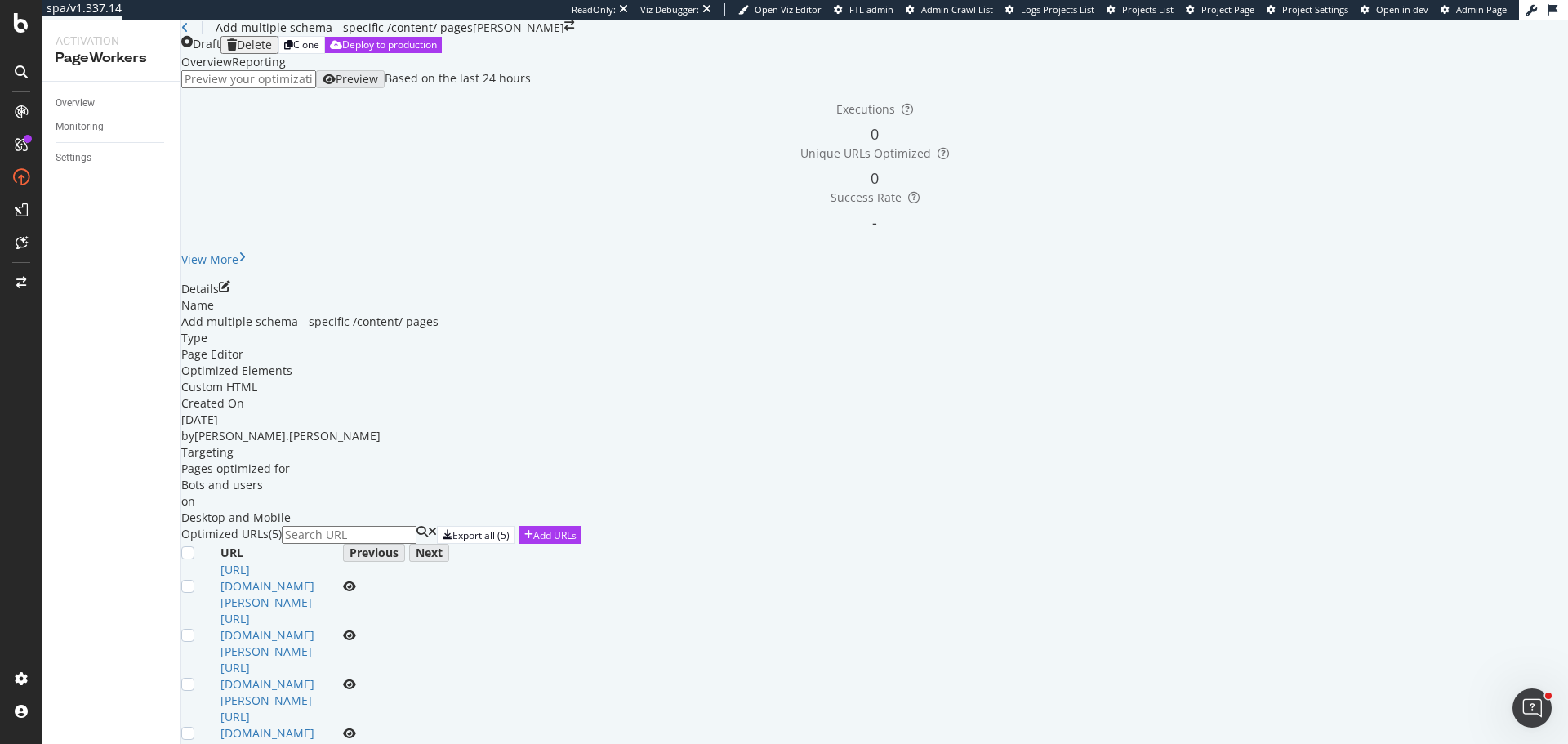
click at [356, 728] on icon "eye" at bounding box center [350, 734] width 13 height 11
click at [356, 580] on icon "eye" at bounding box center [350, 586] width 13 height 11
click at [577, 528] on div "Add URLs" at bounding box center [555, 535] width 44 height 14
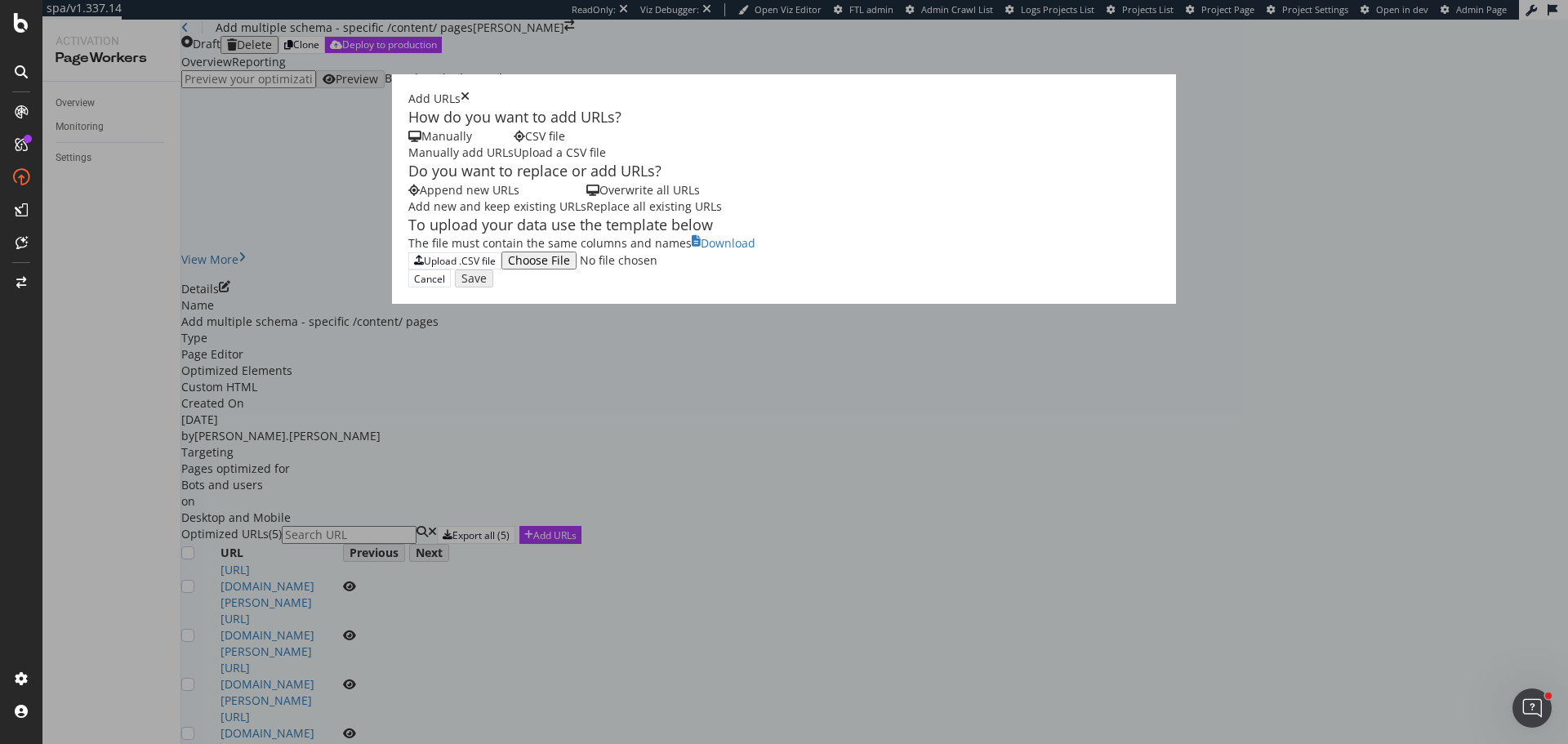
drag, startPoint x: 581, startPoint y: 299, endPoint x: 579, endPoint y: 291, distance: 8.2
click at [587, 215] on div "Overwrite all URLs Replace all existing URLs" at bounding box center [655, 198] width 136 height 33
click at [408, 271] on div "To upload your data use the template below The file must contain the same colum…" at bounding box center [784, 243] width 751 height 56
click at [414, 268] on div "Upload .CSV file" at bounding box center [455, 260] width 82 height 14
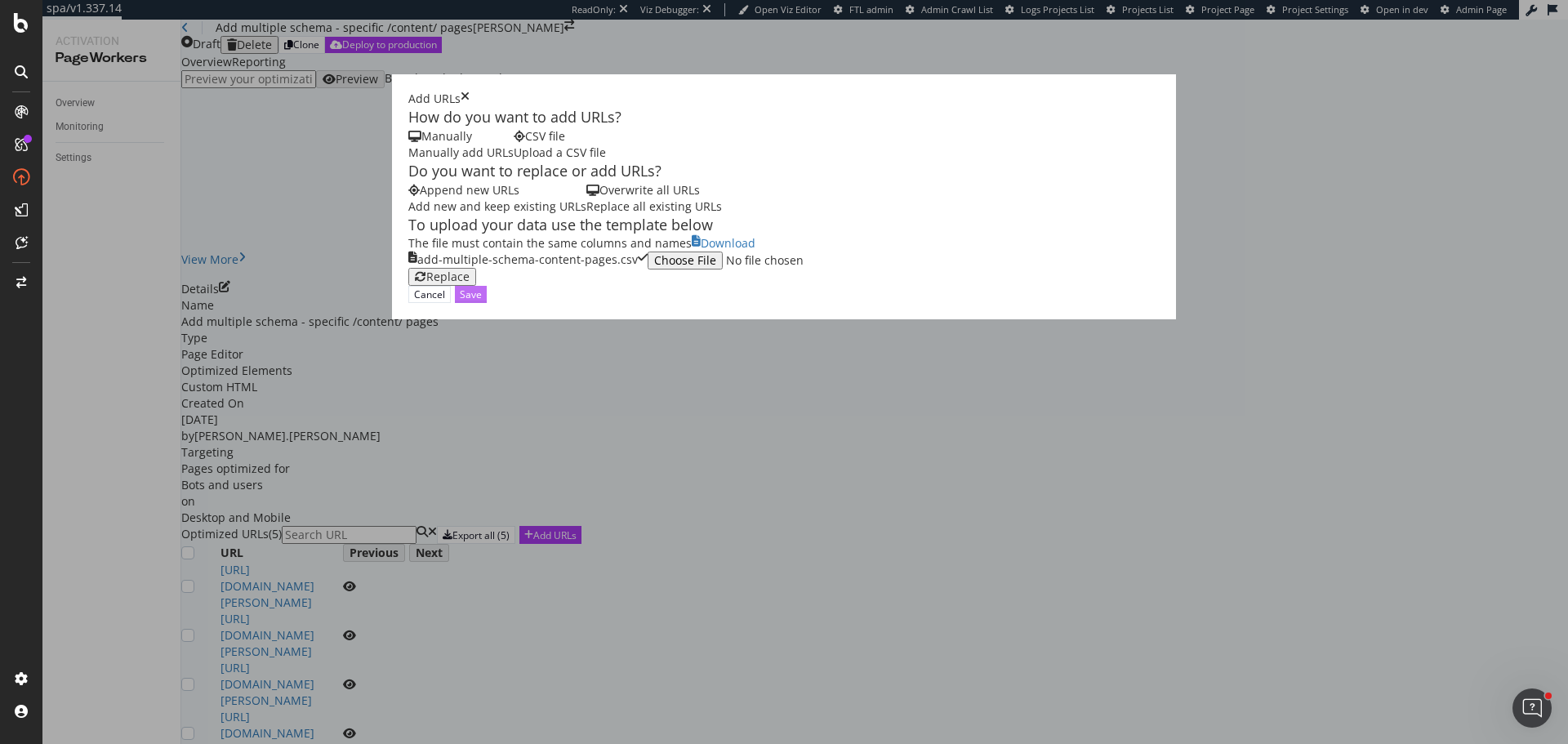
click at [482, 301] on div "Save" at bounding box center [472, 294] width 22 height 14
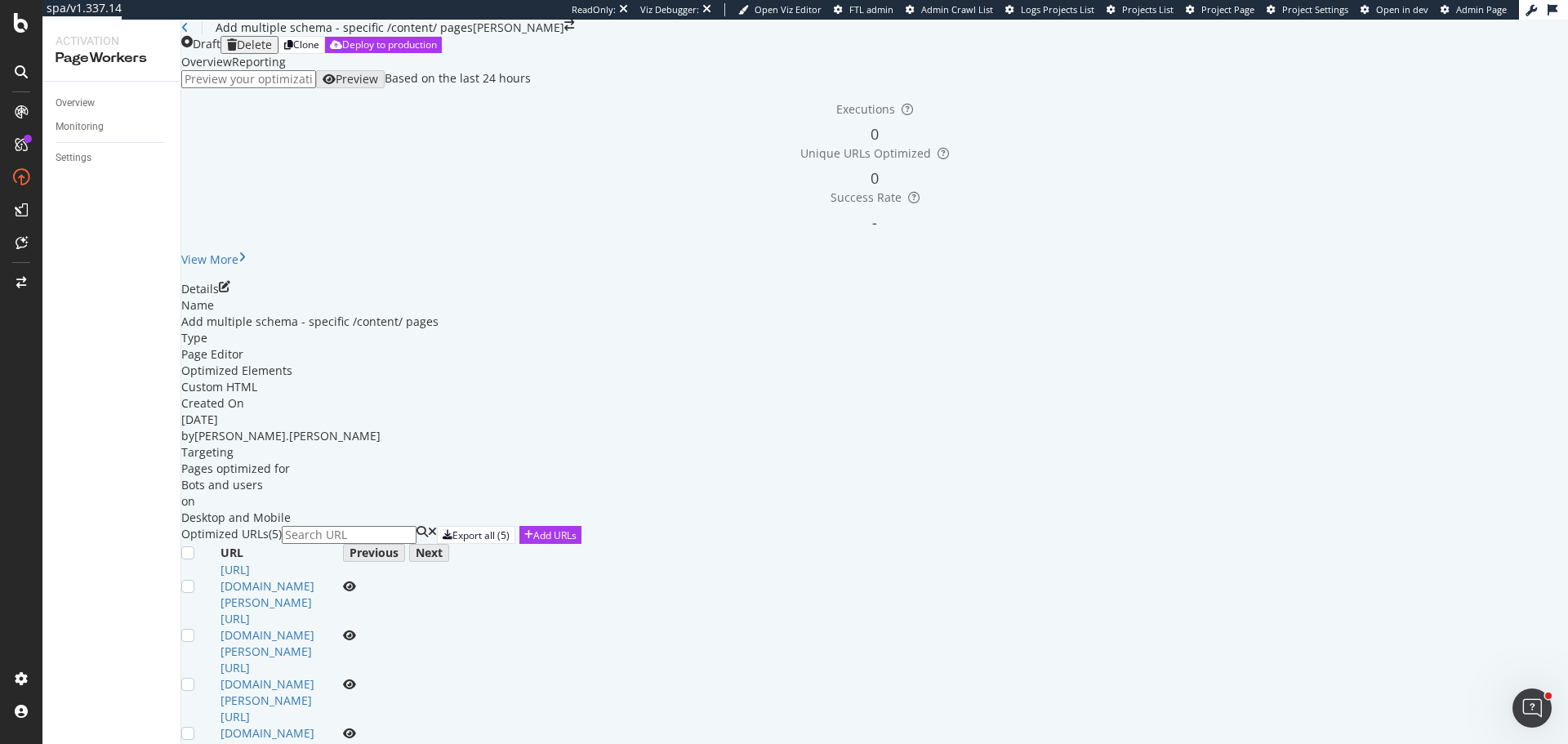
scroll to position [242, 0]
click at [75, 98] on div "Overview" at bounding box center [75, 103] width 39 height 17
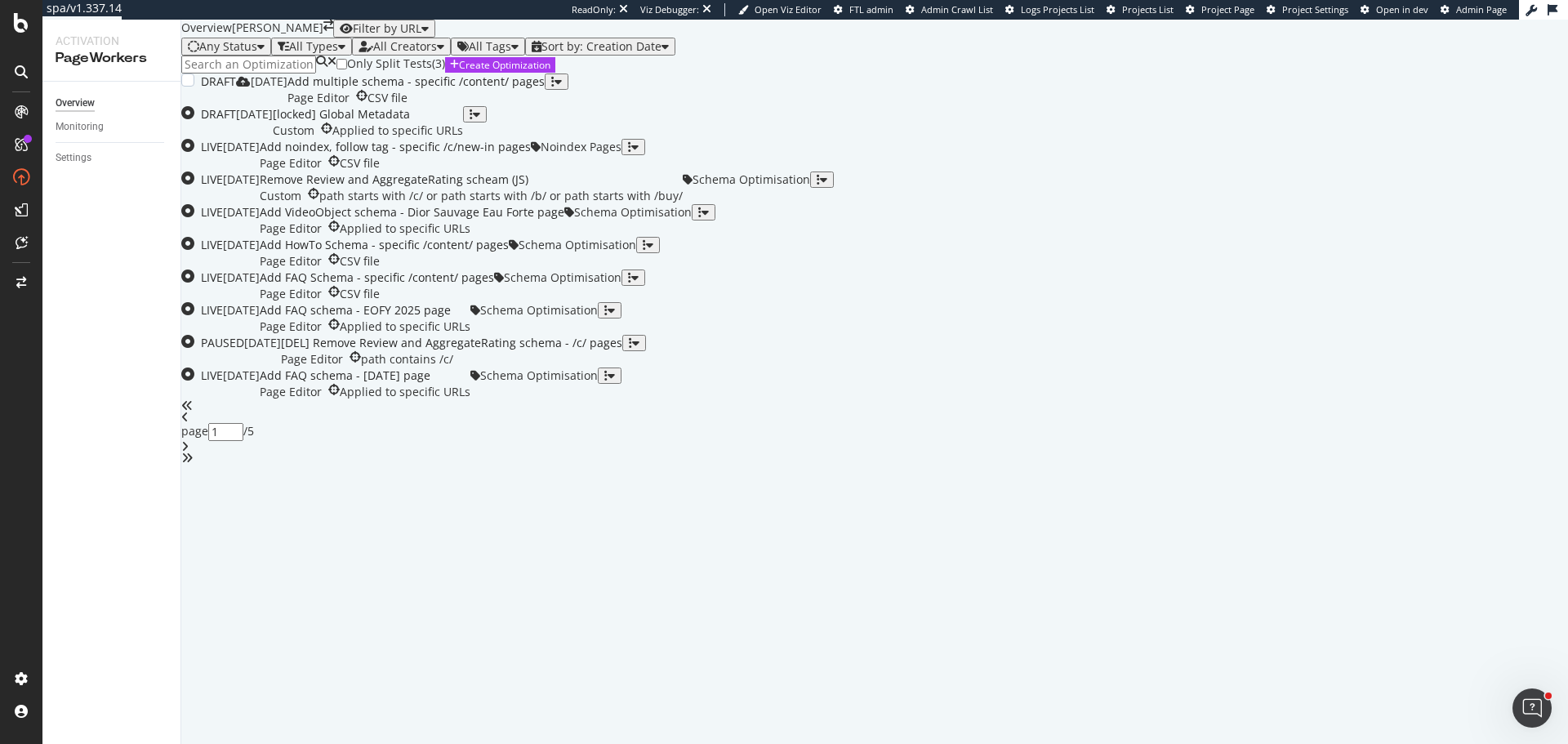
click at [545, 106] on div "Add multiple schema - specific /content/ pages Page Editor CSV file" at bounding box center [416, 89] width 258 height 33
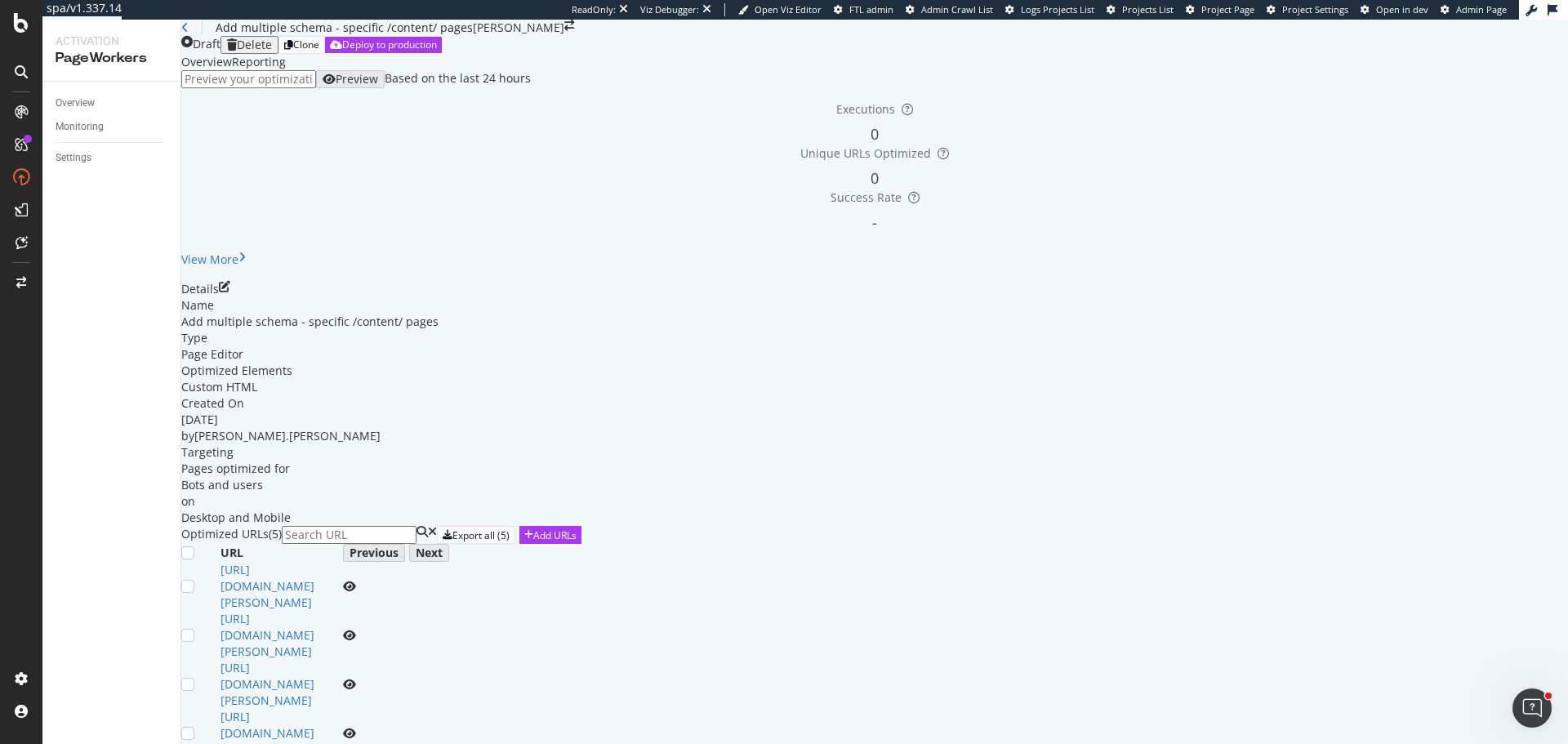
scroll to position [242, 0]
